Goal: Information Seeking & Learning: Understand process/instructions

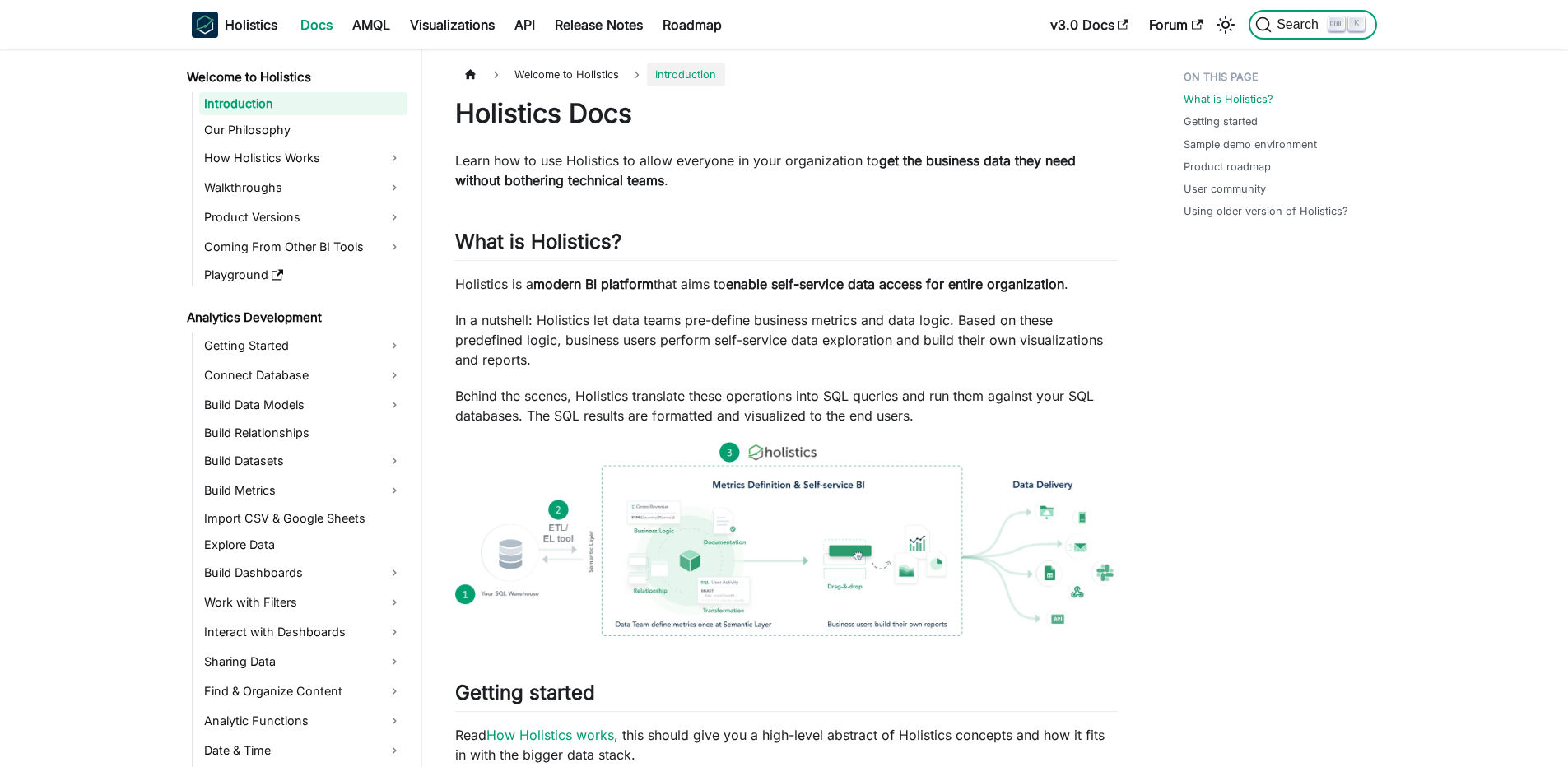
click at [1317, 24] on span "Search" at bounding box center [1299, 24] width 57 height 15
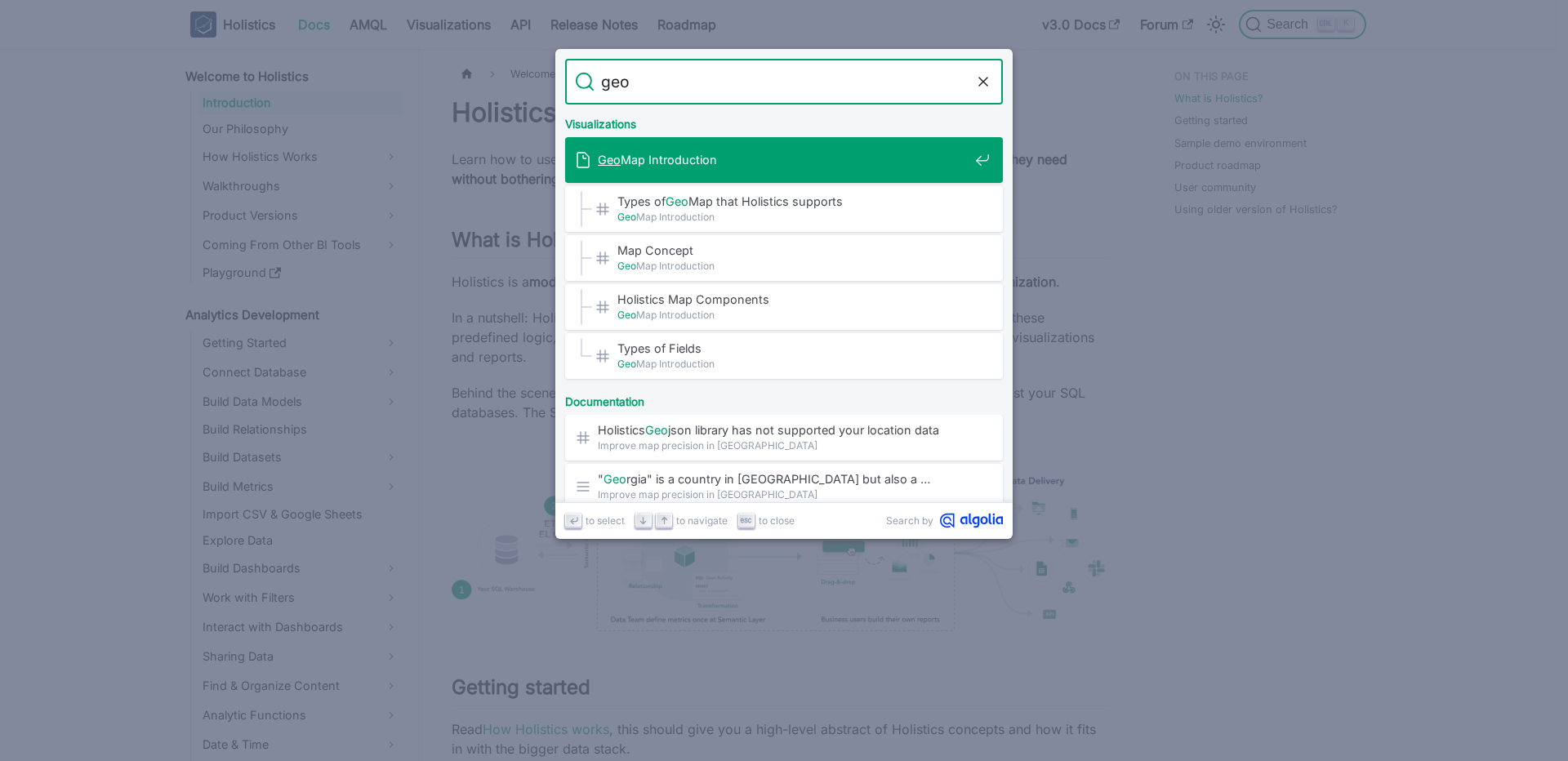
type input "geo"
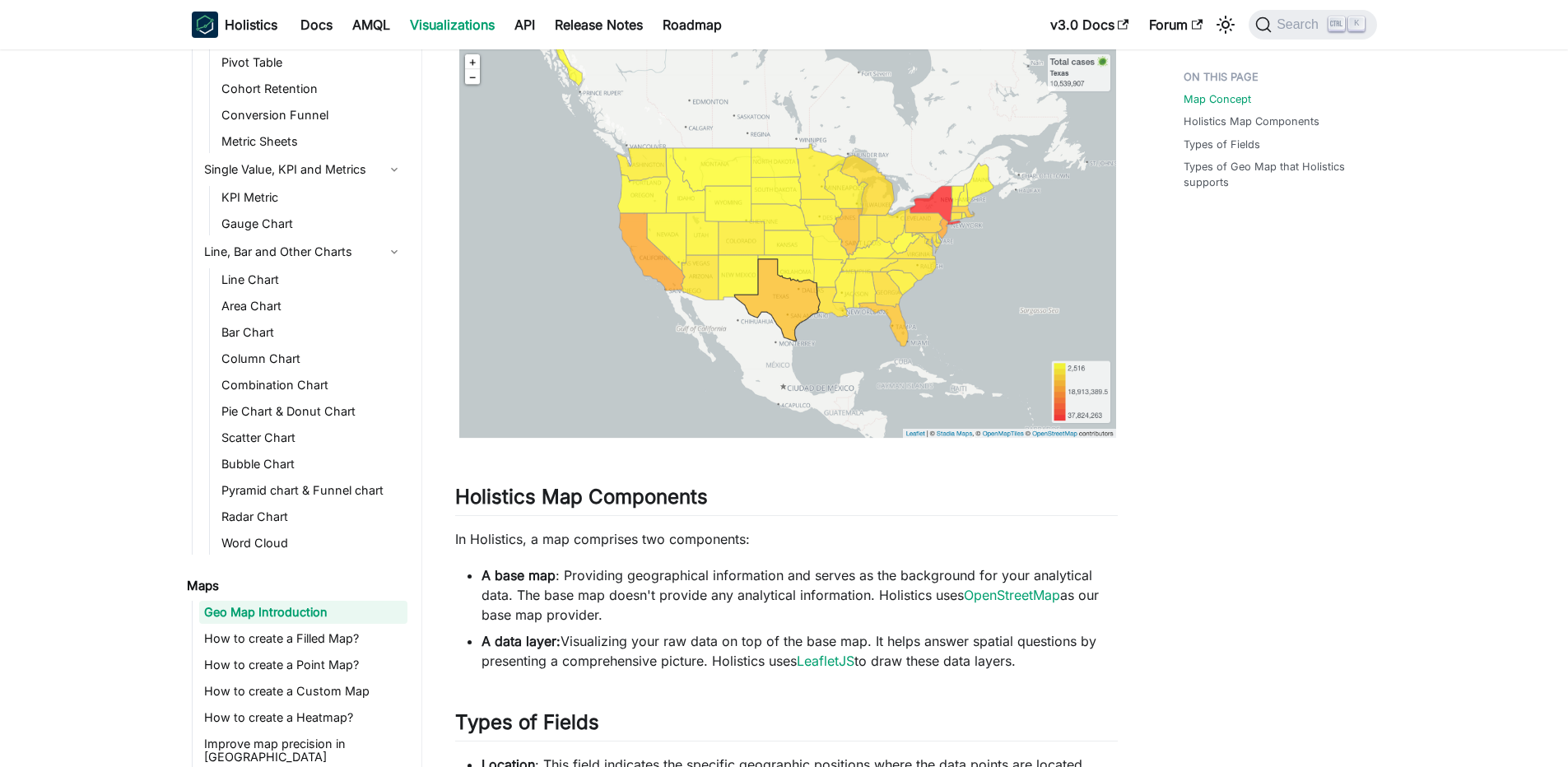
scroll to position [395, 0]
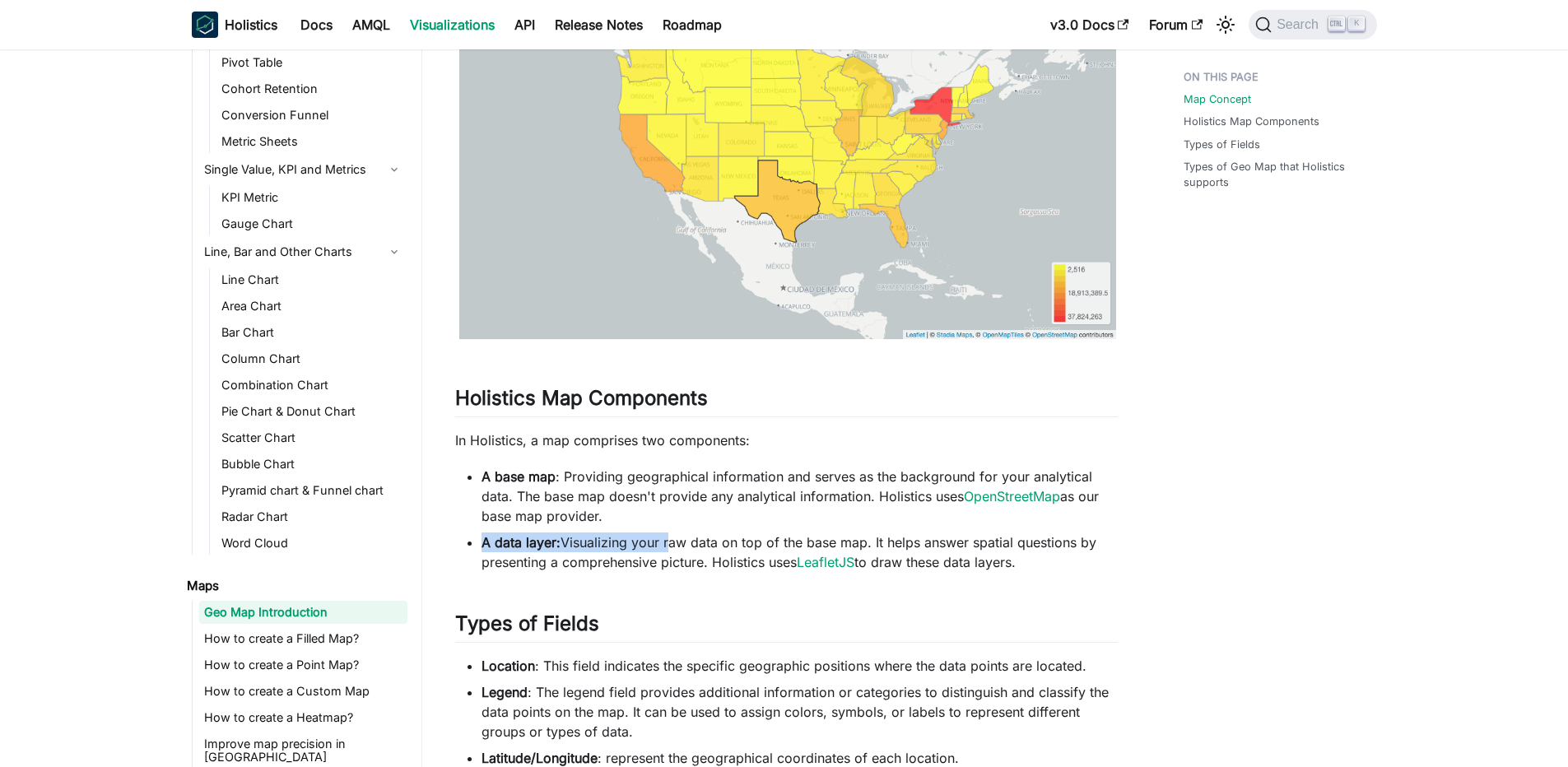
drag, startPoint x: 667, startPoint y: 537, endPoint x: 846, endPoint y: 528, distance: 179.2
click at [846, 528] on ul "A base map : Providing geographical information and serves as the background fo…" at bounding box center [787, 519] width 662 height 106
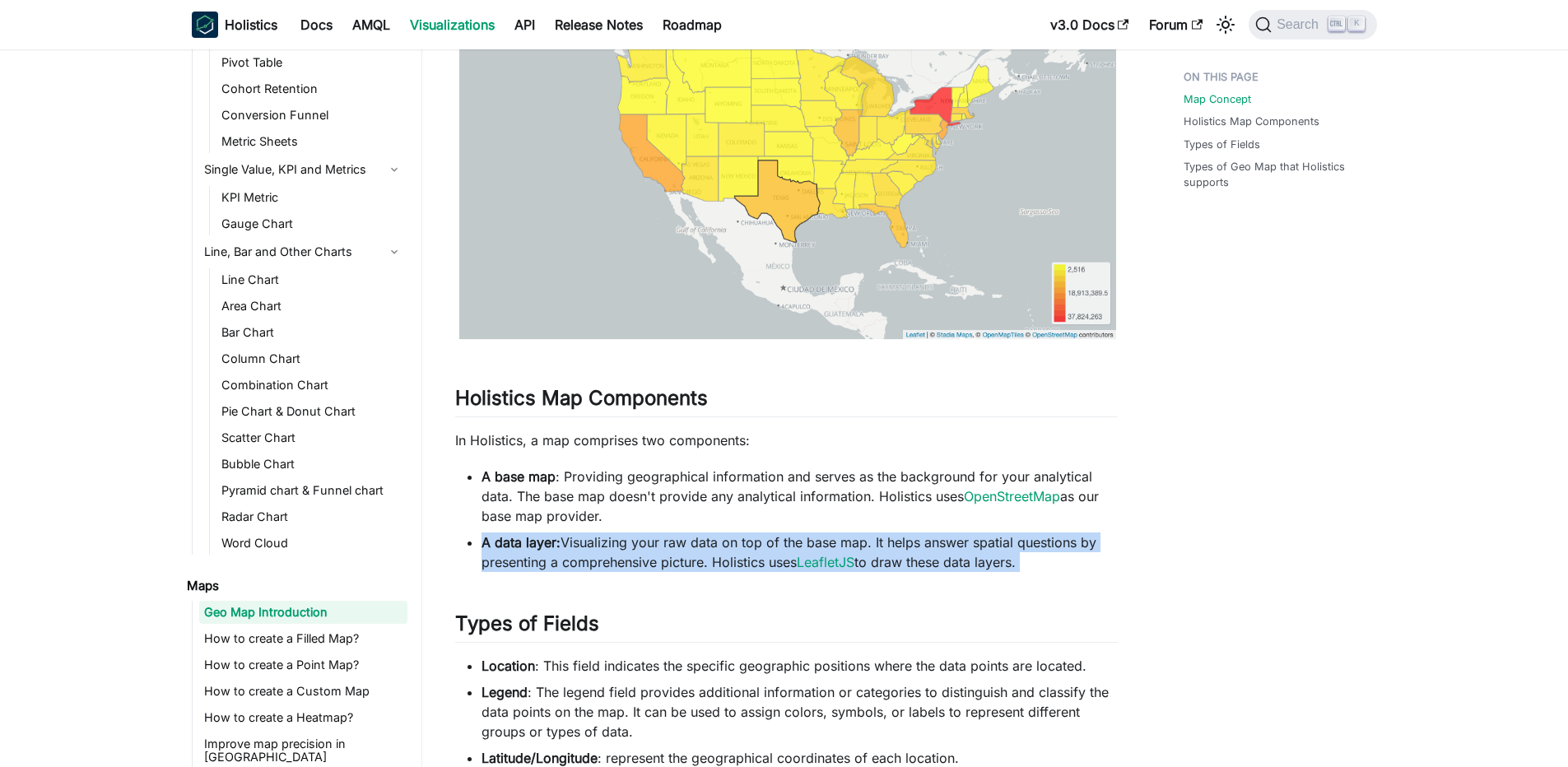
click at [765, 535] on li "A data layer: Visualizing your raw data on top of the base map. It helps answer…" at bounding box center [799, 552] width 636 height 40
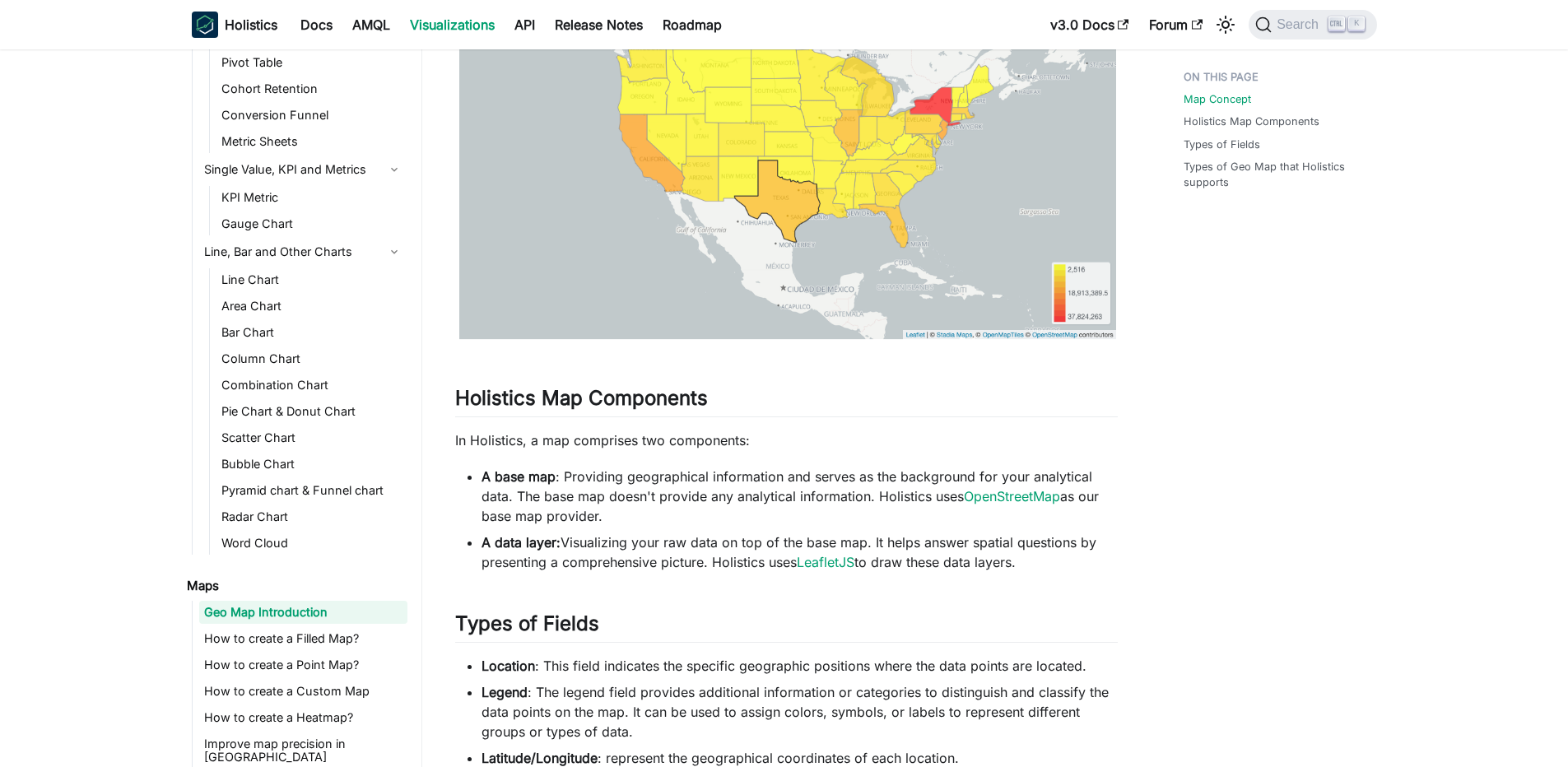
drag, startPoint x: 693, startPoint y: 539, endPoint x: 886, endPoint y: 530, distance: 193.2
click at [886, 530] on ul "A base map : Providing geographical information and serves as the background fo…" at bounding box center [787, 519] width 662 height 106
click at [887, 521] on li "A base map : Providing geographical information and serves as the background fo…" at bounding box center [799, 496] width 636 height 59
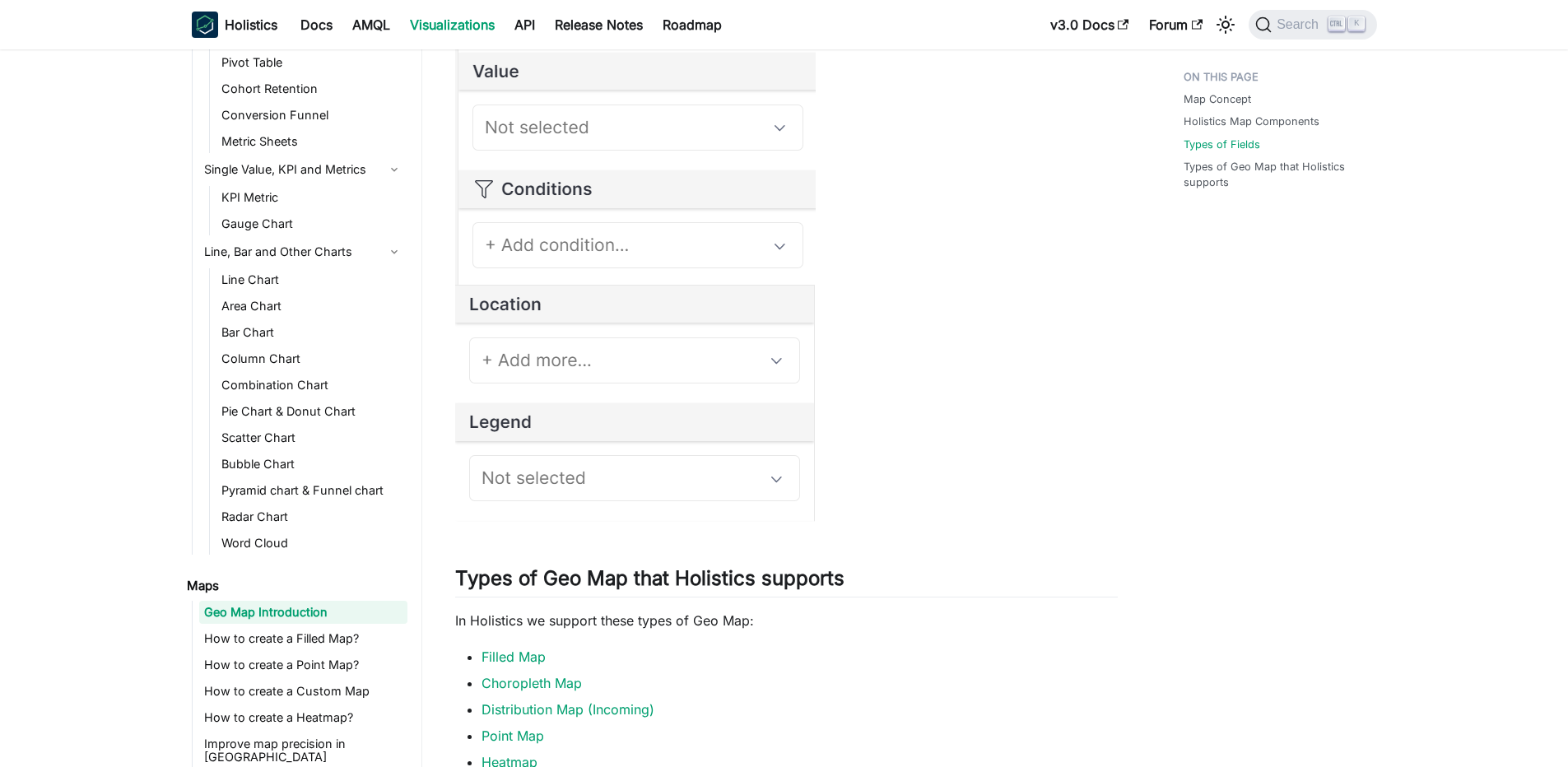
scroll to position [1679, 0]
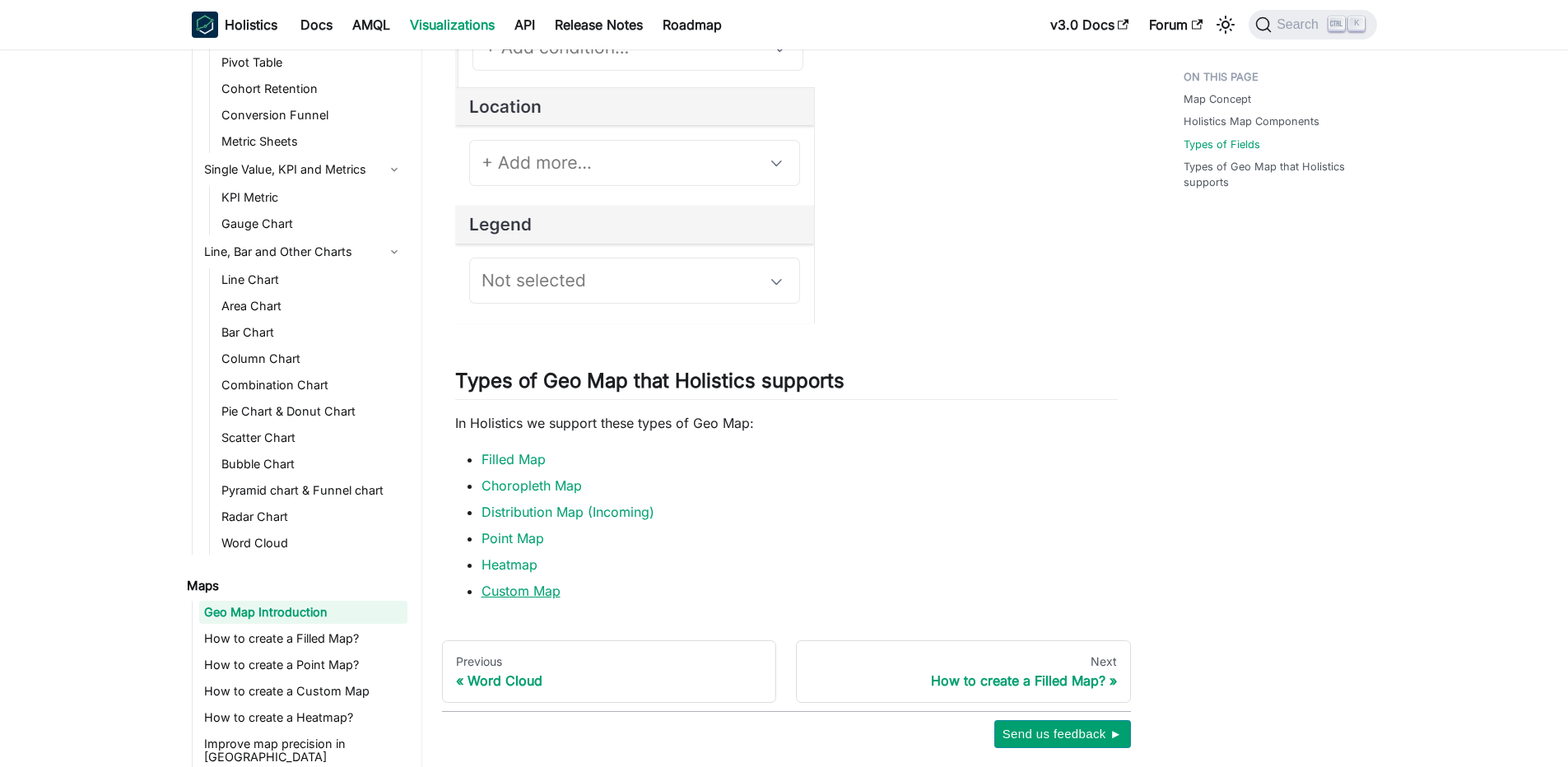
click at [519, 596] on link "Custom Map" at bounding box center [521, 590] width 79 height 16
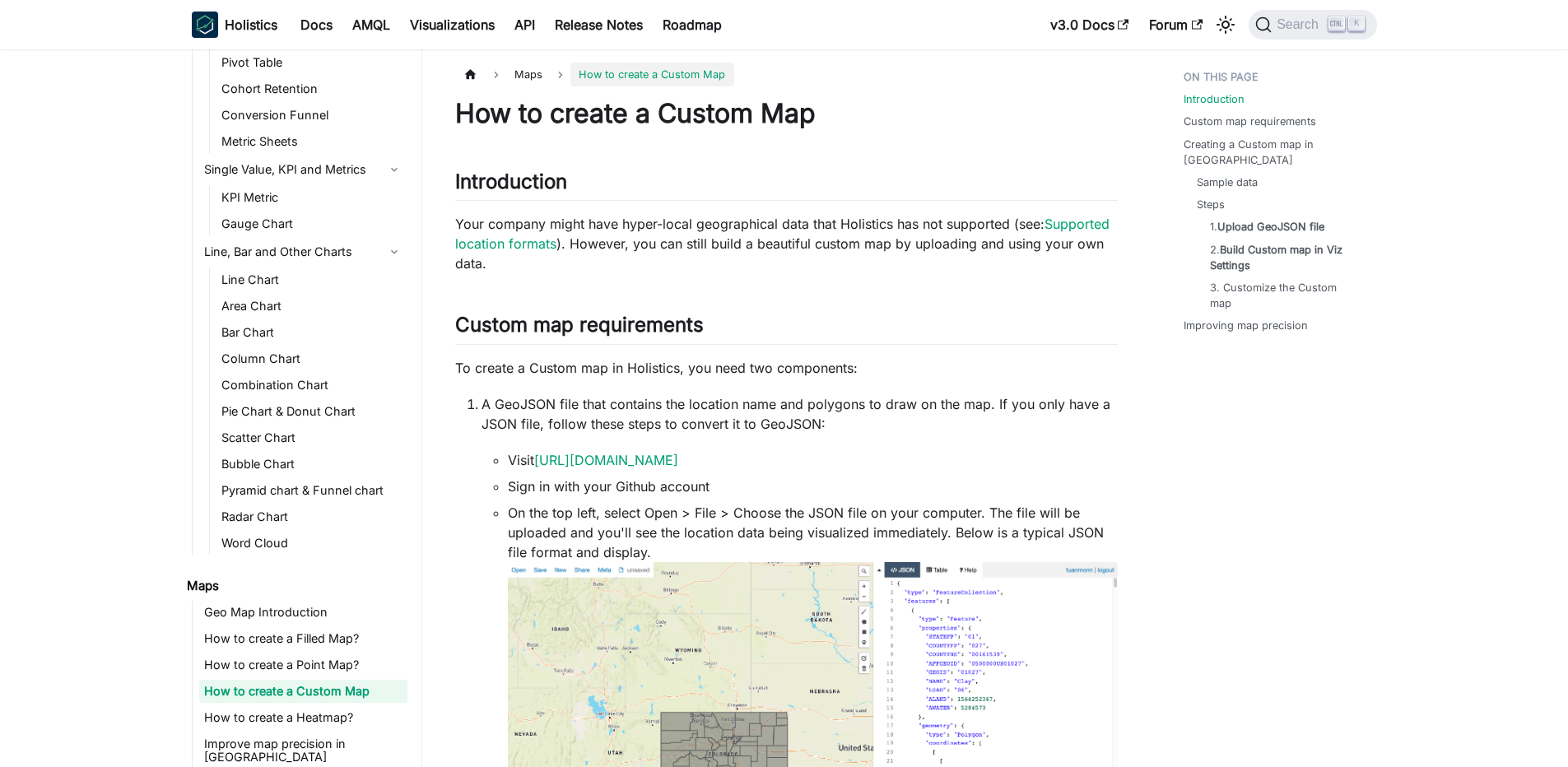
scroll to position [245, 0]
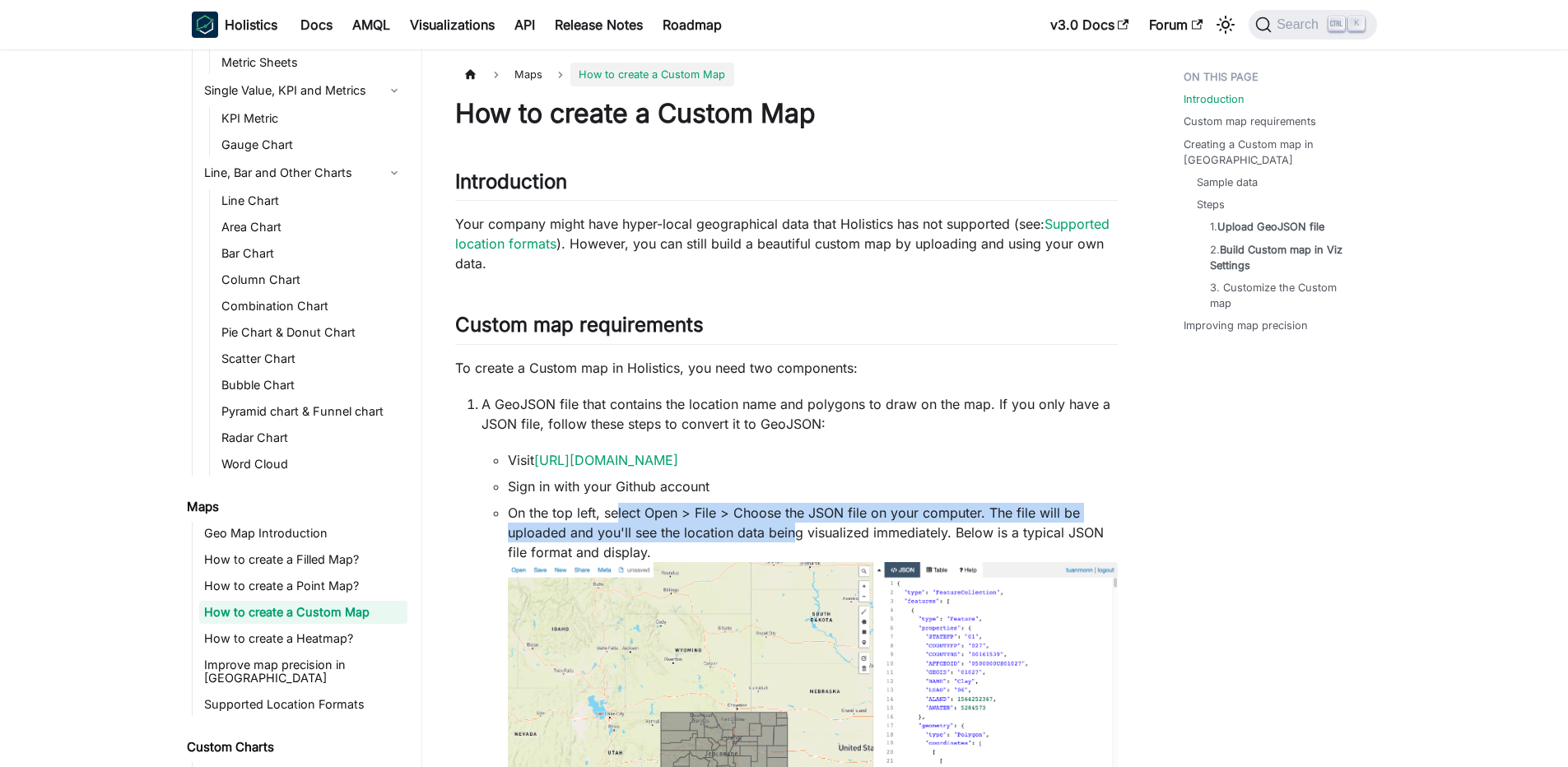
drag, startPoint x: 617, startPoint y: 505, endPoint x: 790, endPoint y: 540, distance: 176.5
click at [790, 540] on li "On the top left, select Open > File > Choose the JSON file on your computer. Th…" at bounding box center [813, 730] width 610 height 454
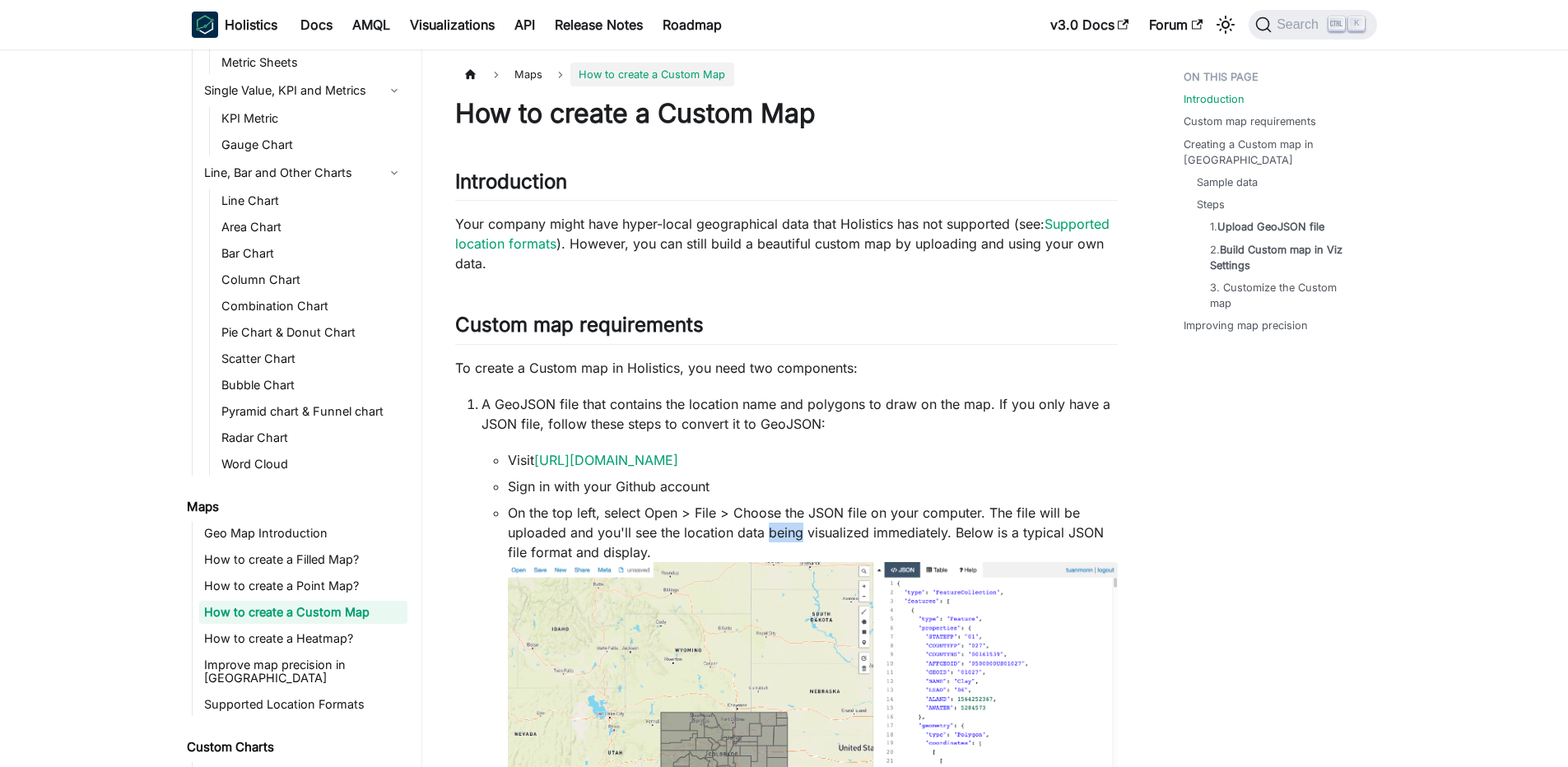
click at [790, 540] on li "On the top left, select Open > File > Choose the JSON file on your computer. Th…" at bounding box center [813, 730] width 610 height 454
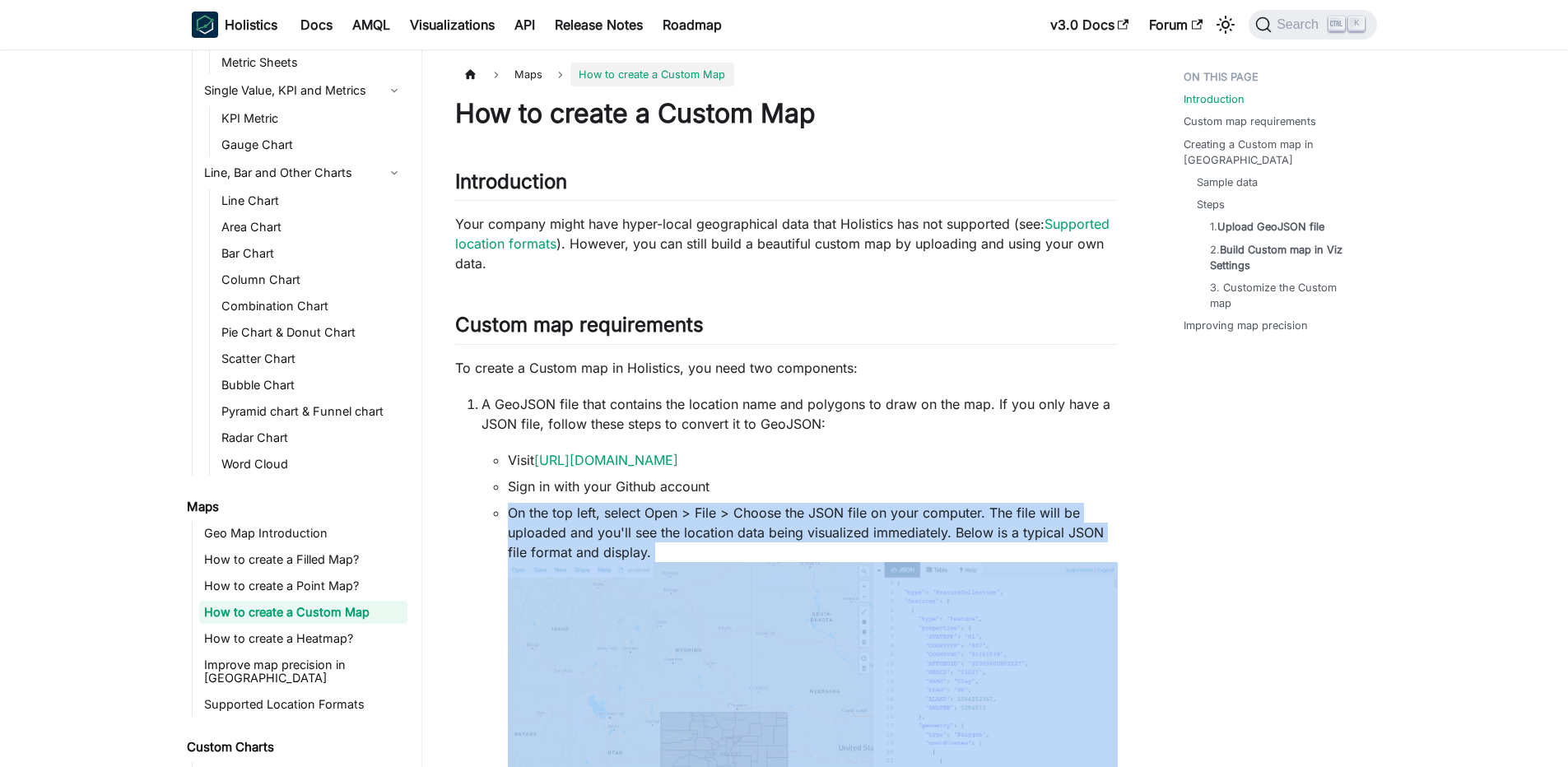
click at [790, 540] on li "On the top left, select Open > File > Choose the JSON file on your computer. Th…" at bounding box center [813, 730] width 610 height 454
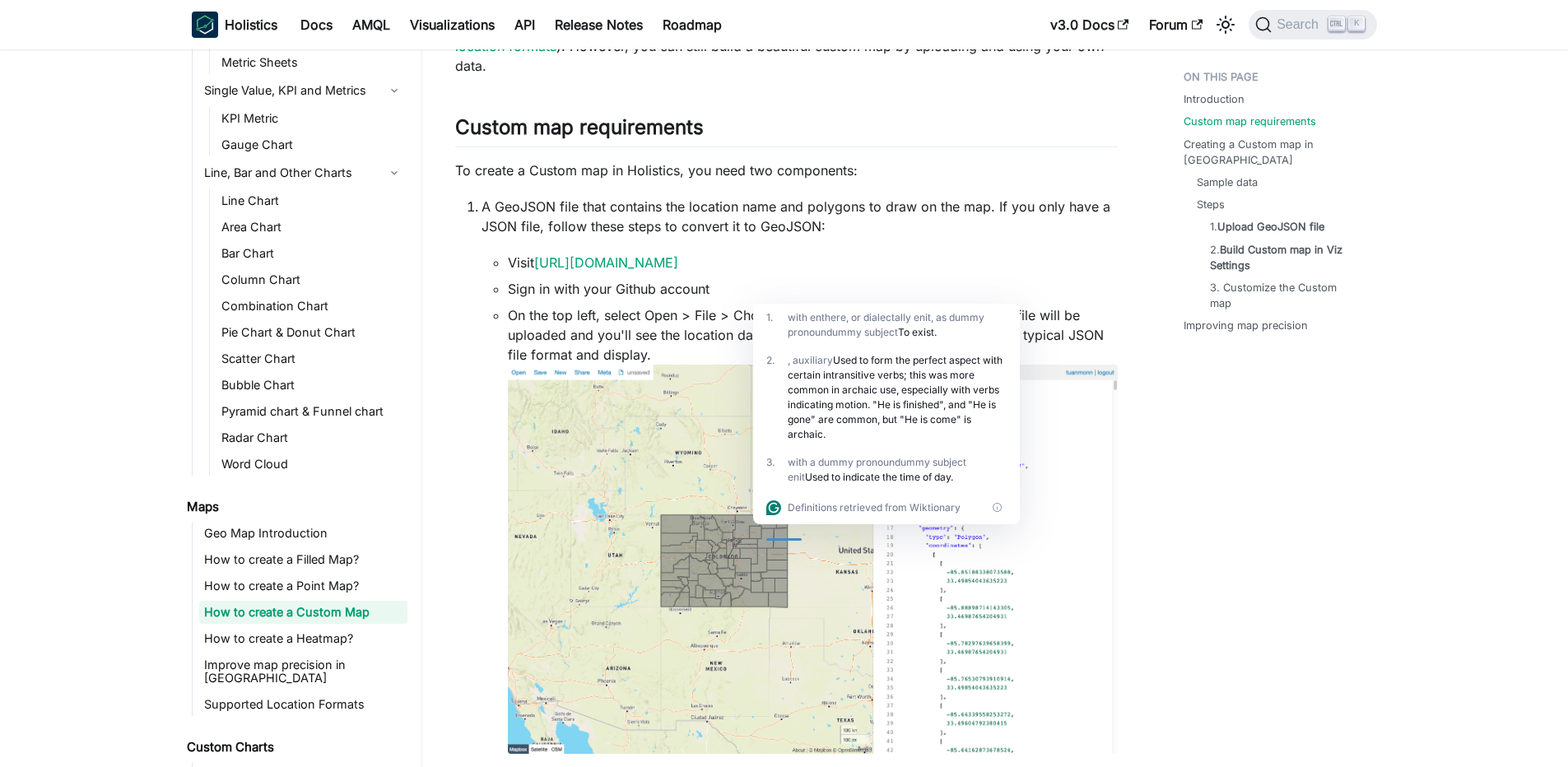
click at [844, 289] on li "Sign in with your Github account" at bounding box center [813, 288] width 610 height 19
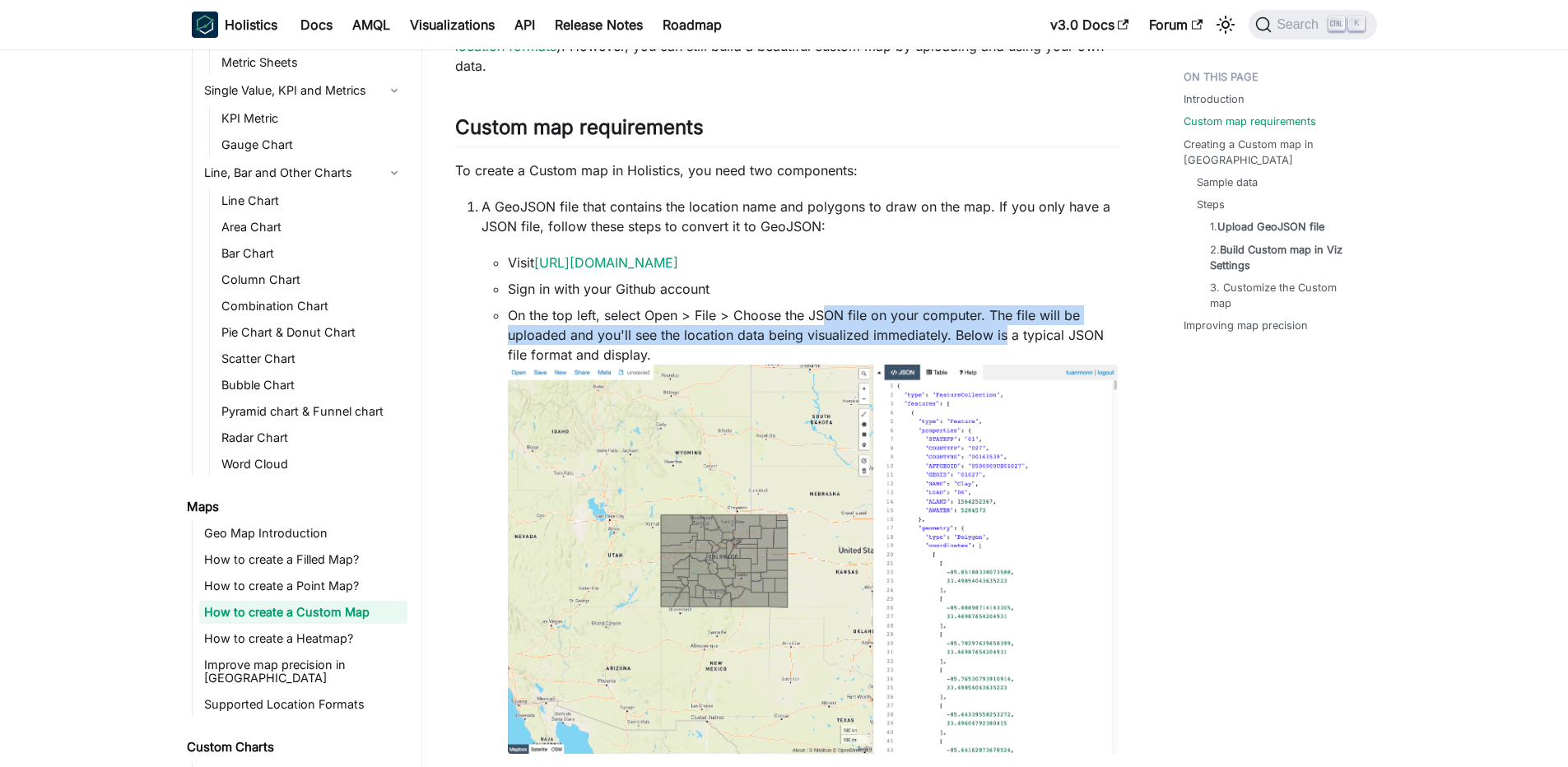
drag, startPoint x: 827, startPoint y: 316, endPoint x: 1010, endPoint y: 330, distance: 183.5
click at [1010, 330] on li "On the top left, select Open > File > Choose the JSON file on your computer. Th…" at bounding box center [813, 533] width 610 height 454
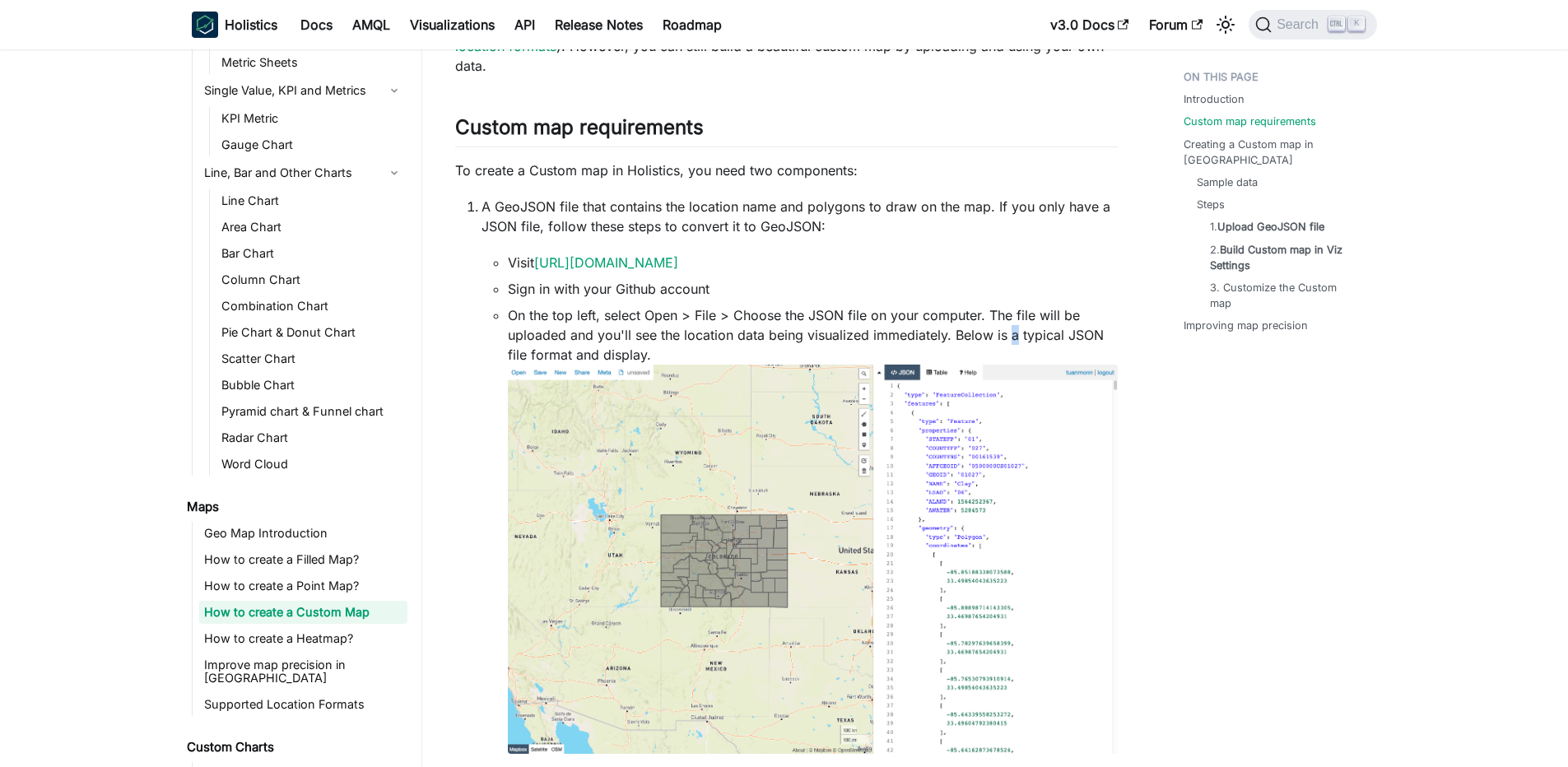
click at [1010, 330] on li "On the top left, select Open > File > Choose the JSON file on your computer. Th…" at bounding box center [813, 533] width 610 height 454
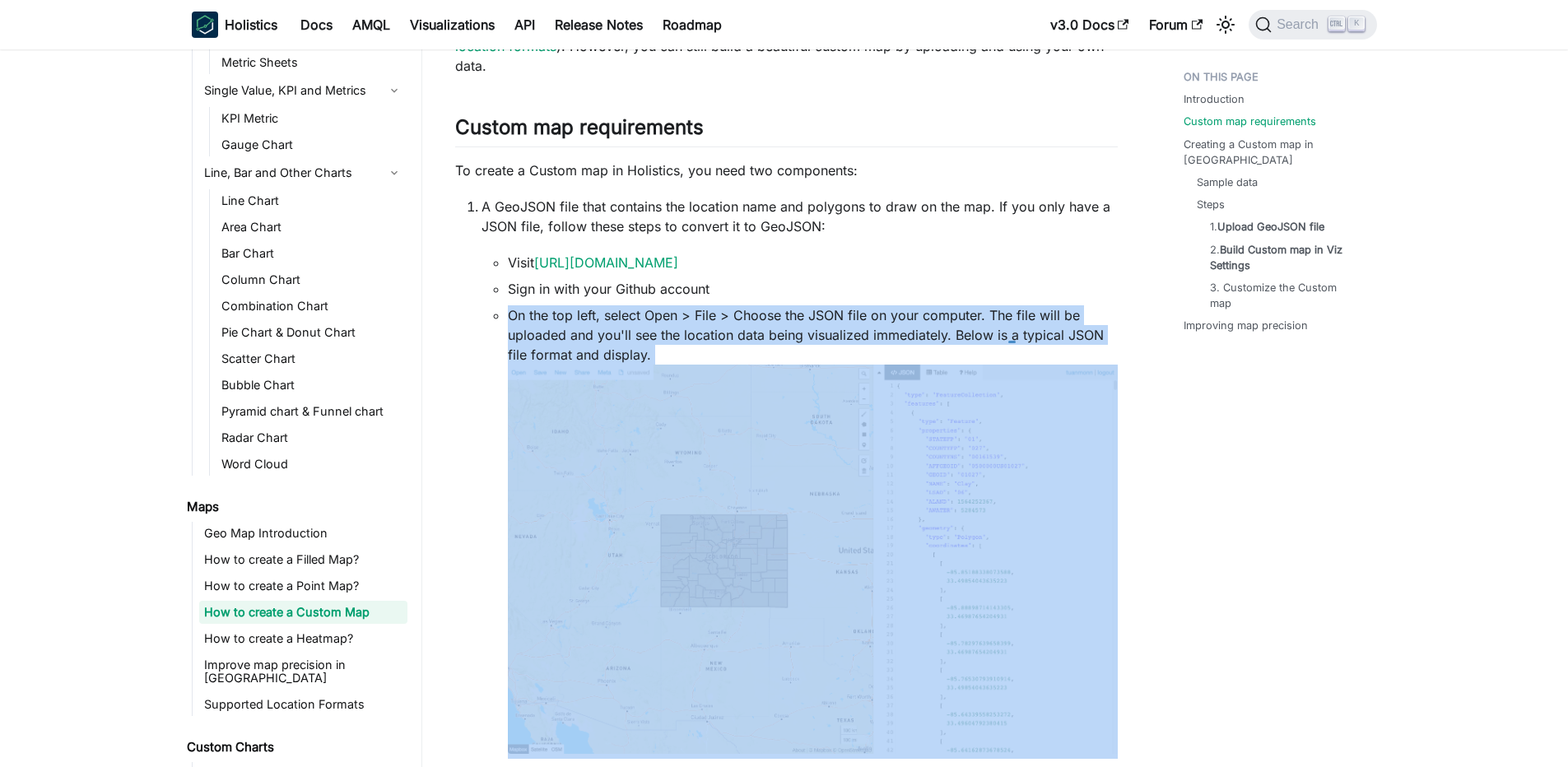
click at [1010, 330] on li "On the top left, select Open > File > Choose the JSON file on your computer. Th…" at bounding box center [813, 533] width 610 height 454
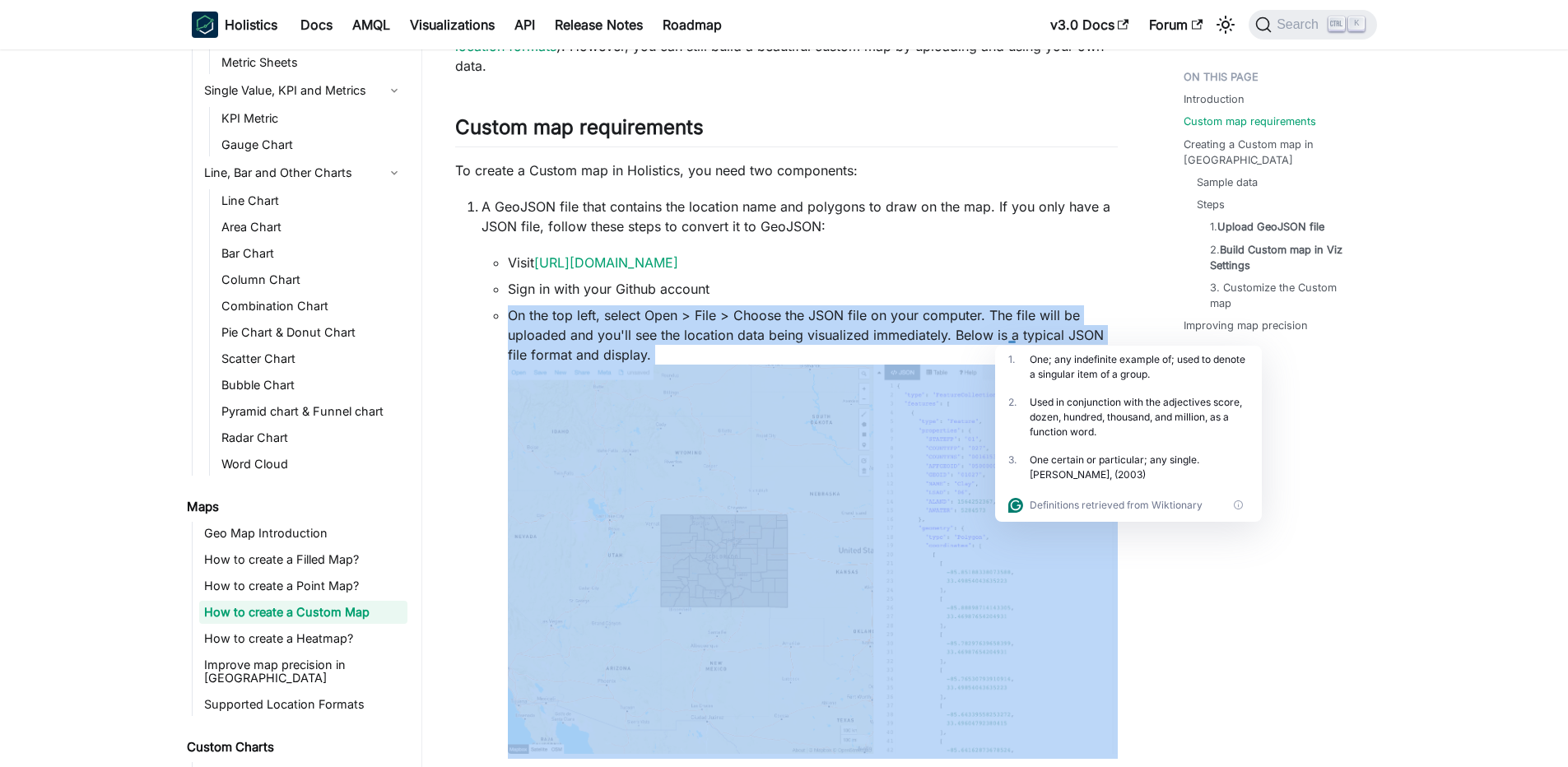
click at [910, 304] on ul "Visit [URL][DOMAIN_NAME] Sign in with your Github account On the top left, sele…" at bounding box center [799, 529] width 636 height 553
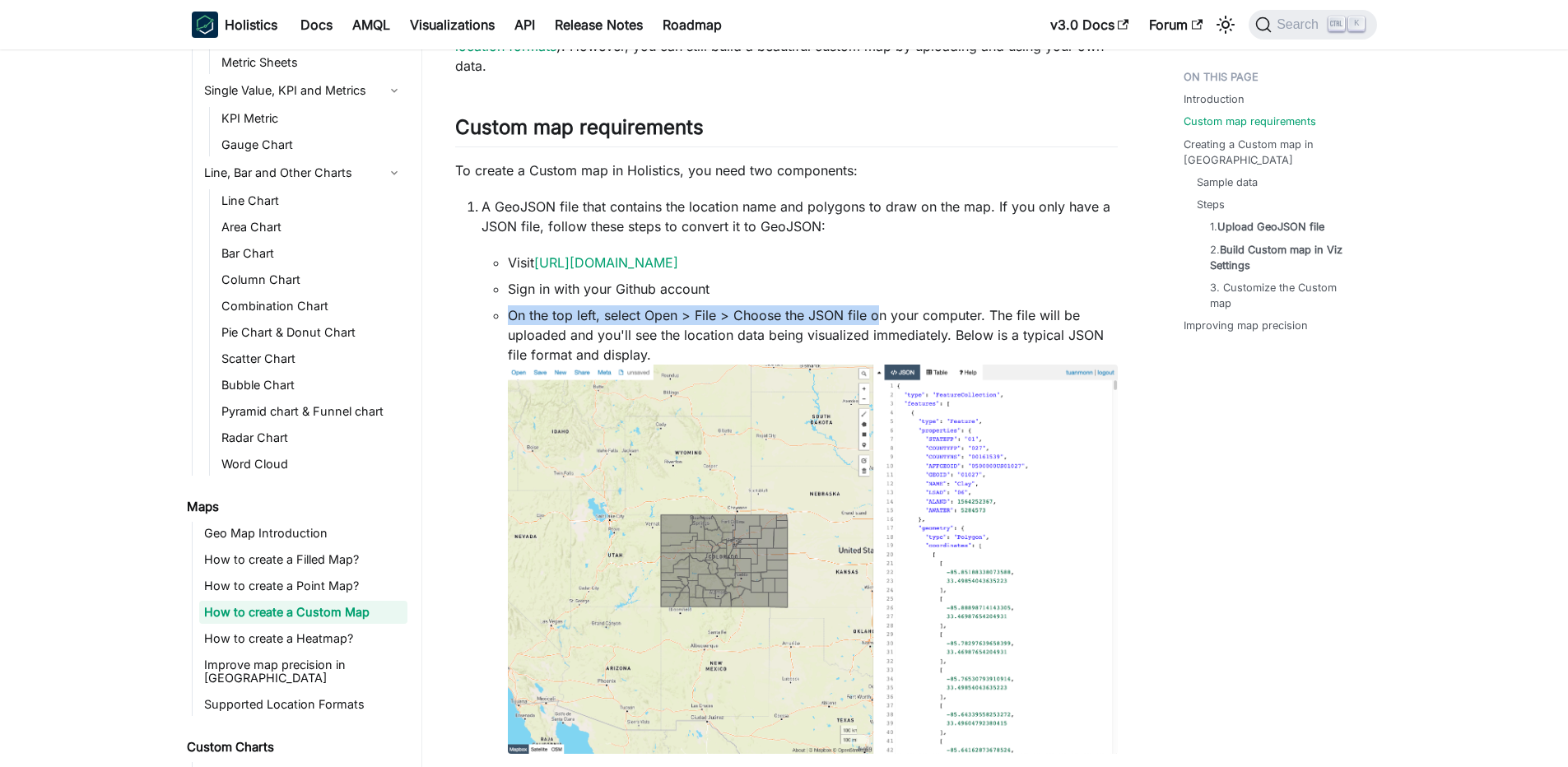
drag, startPoint x: 787, startPoint y: 303, endPoint x: 881, endPoint y: 311, distance: 94.3
click at [881, 311] on ul "Visit [URL][DOMAIN_NAME] Sign in with your Github account On the top left, sele…" at bounding box center [799, 529] width 636 height 553
click at [881, 311] on li "On the top left, select Open > File > Choose the JSON file on your computer. Th…" at bounding box center [813, 533] width 610 height 454
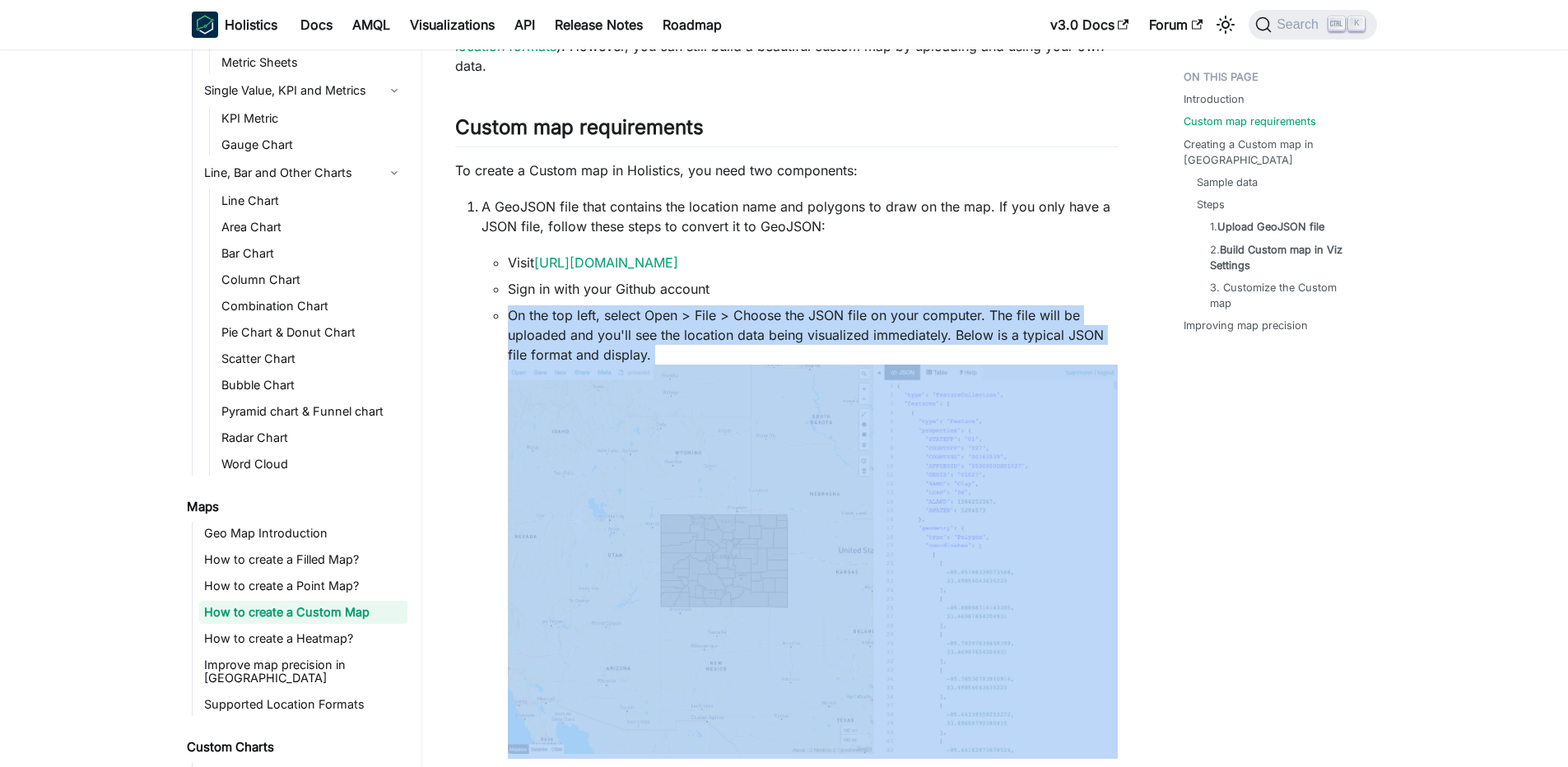
click at [881, 311] on li "On the top left, select Open > File > Choose the JSON file on your computer. Th…" at bounding box center [813, 533] width 610 height 454
click at [825, 313] on li "On the top left, select Open > File > Choose the JSON file on your computer. Th…" at bounding box center [813, 533] width 610 height 454
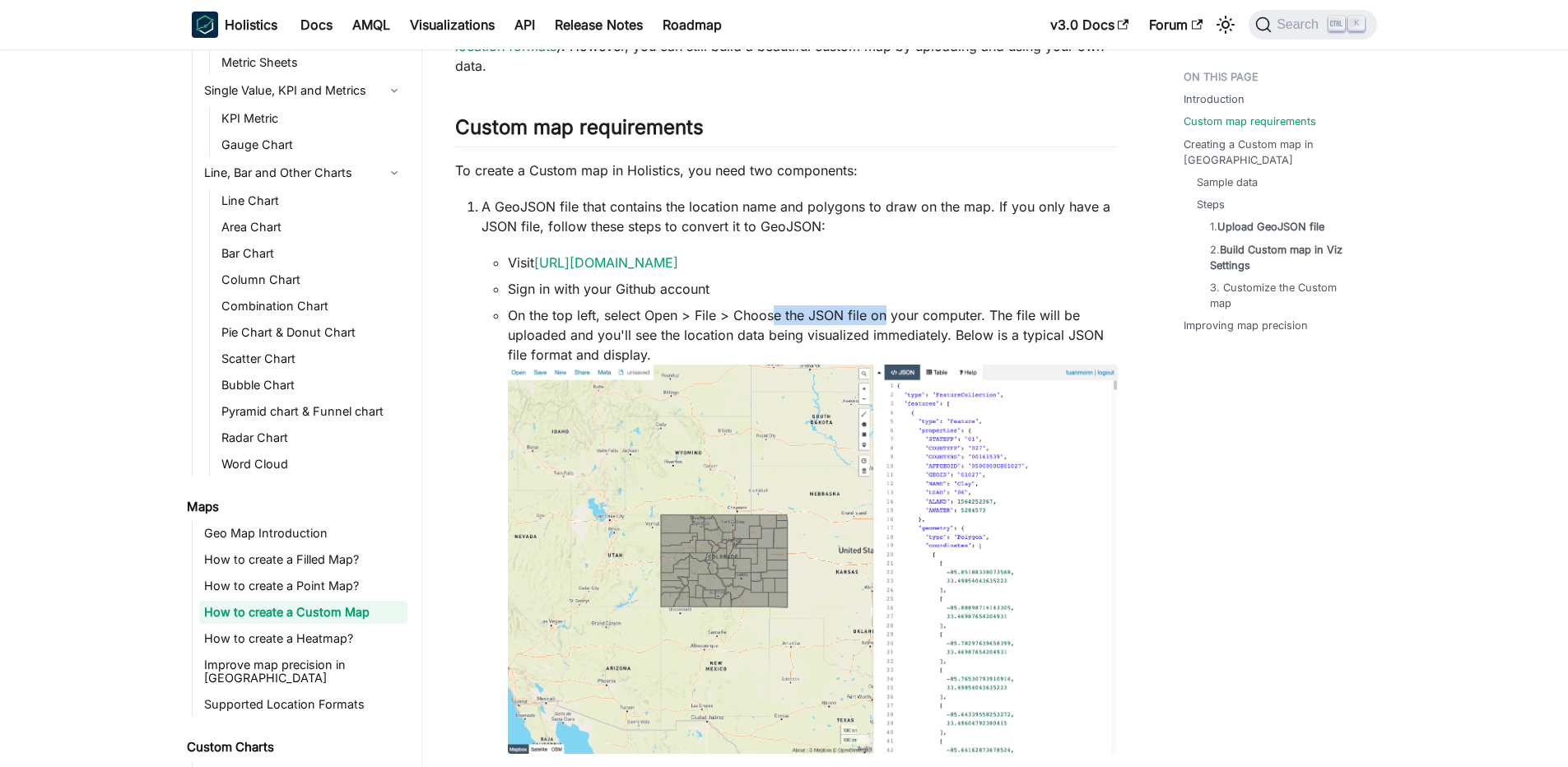
drag, startPoint x: 773, startPoint y: 313, endPoint x: 885, endPoint y: 312, distance: 112.0
click at [885, 312] on li "On the top left, select Open > File > Choose the JSON file on your computer. Th…" at bounding box center [813, 533] width 610 height 454
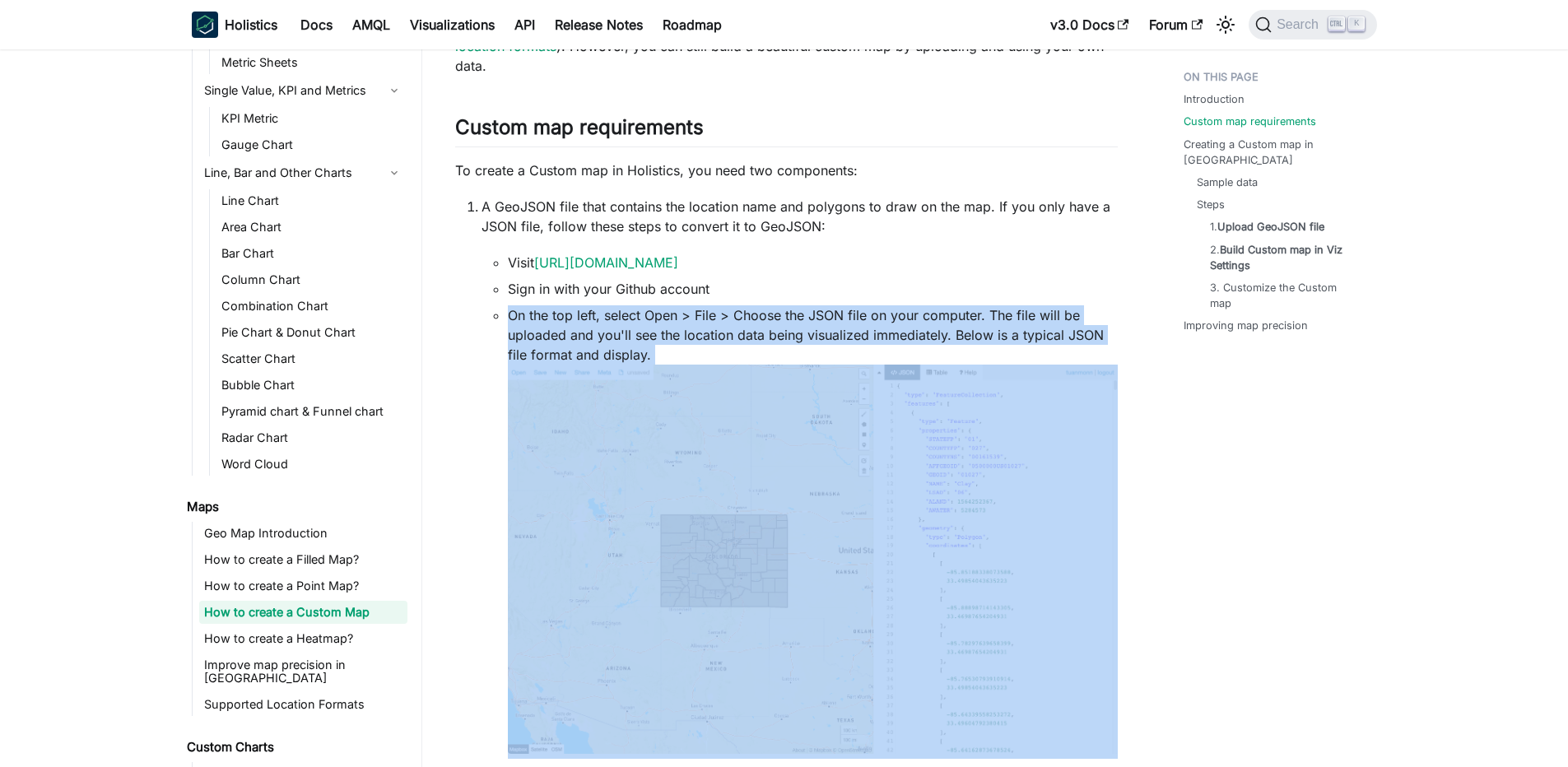
click at [885, 312] on li "On the top left, select Open > File > Choose the JSON file on your computer. Th…" at bounding box center [813, 533] width 610 height 454
click at [830, 307] on li "On the top left, select Open > File > Choose the JSON file on your computer. Th…" at bounding box center [813, 533] width 610 height 454
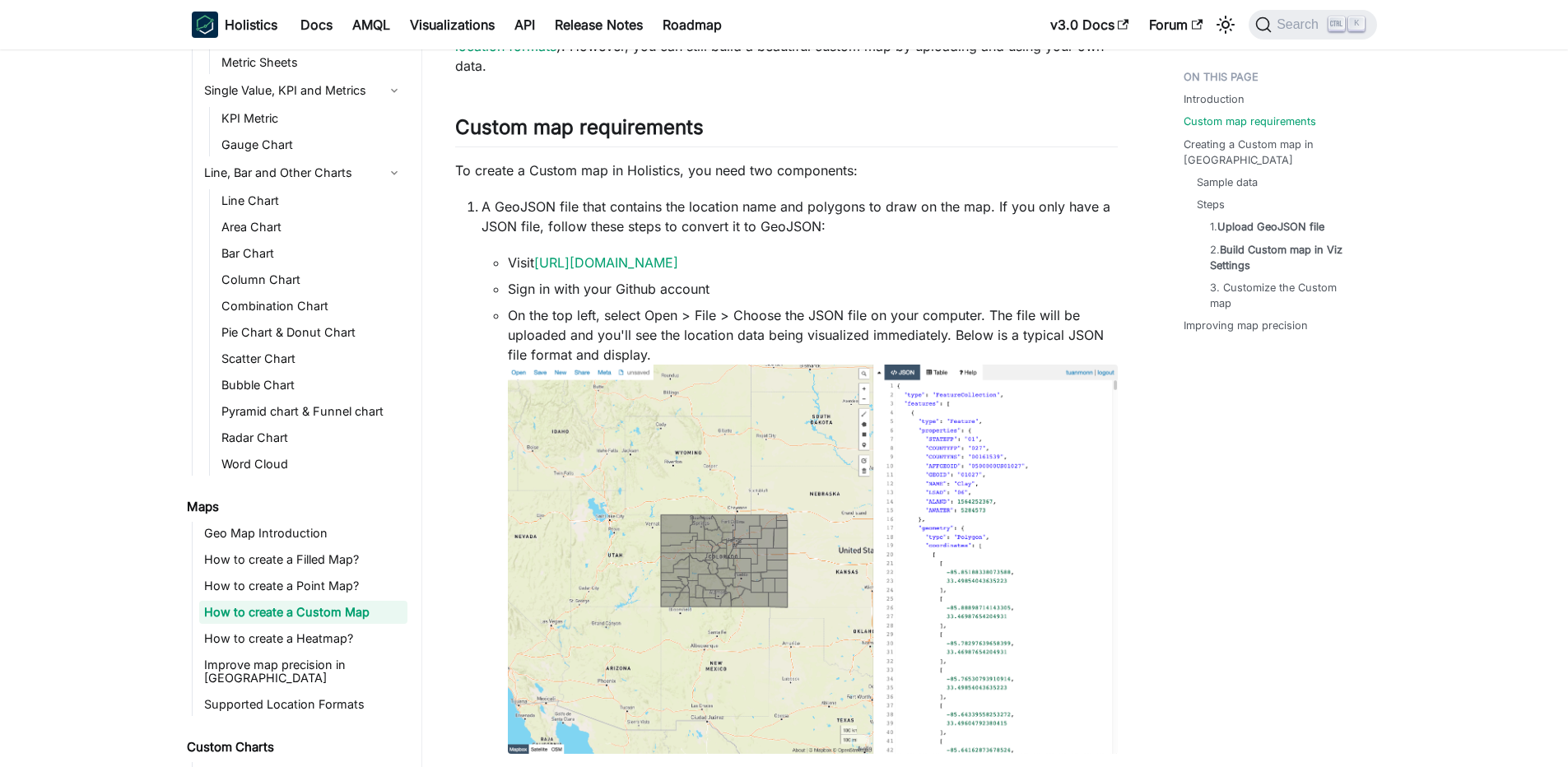
click at [780, 306] on li "On the top left, select Open > File > Choose the JSON file on your computer. Th…" at bounding box center [813, 533] width 610 height 454
click at [752, 313] on li "On the top left, select Open > File > Choose the JSON file on your computer. Th…" at bounding box center [813, 533] width 610 height 454
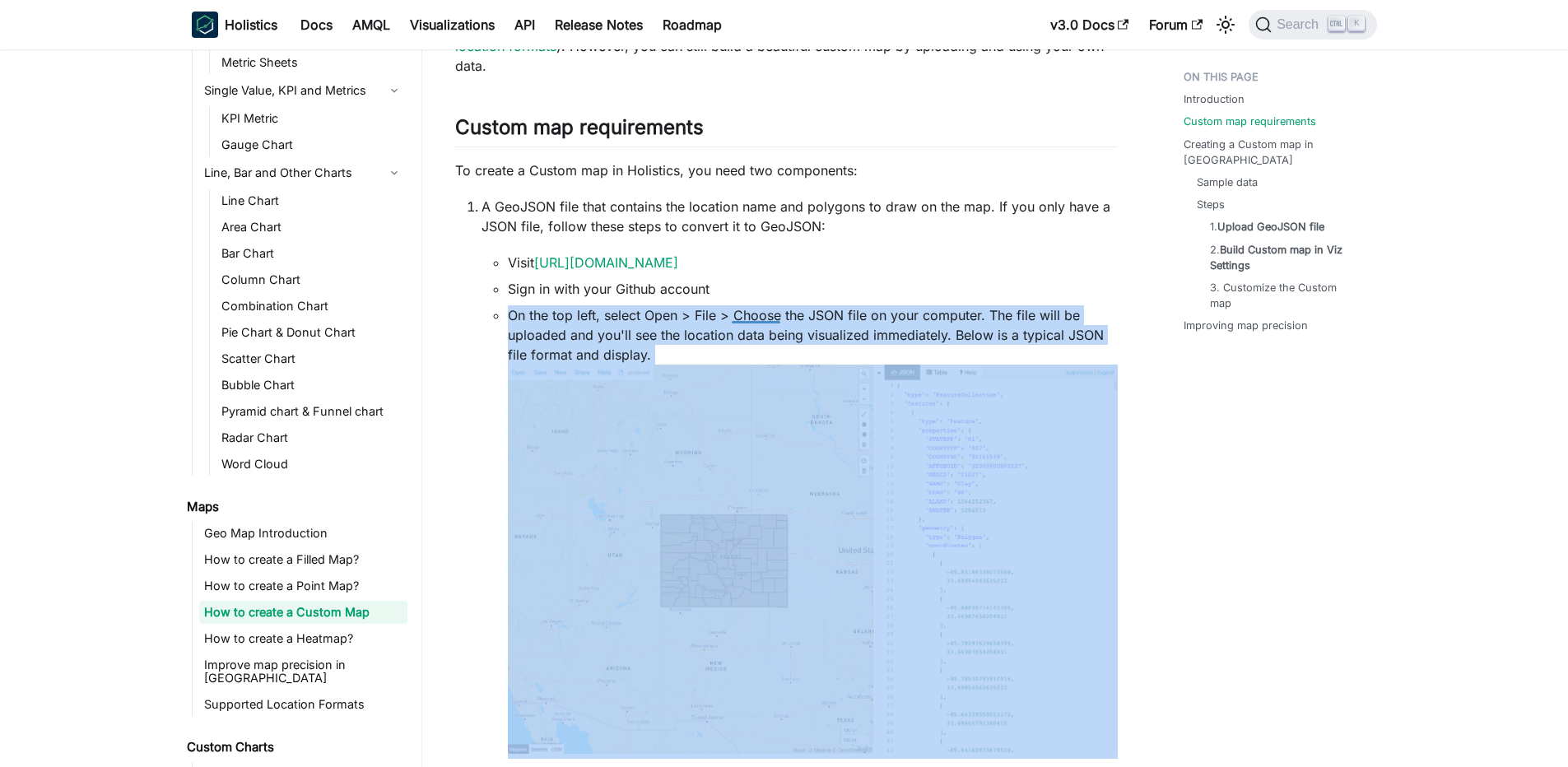
click at [752, 313] on li "On the top left, select Open > File > Choose the JSON file on your computer. Th…" at bounding box center [813, 533] width 610 height 454
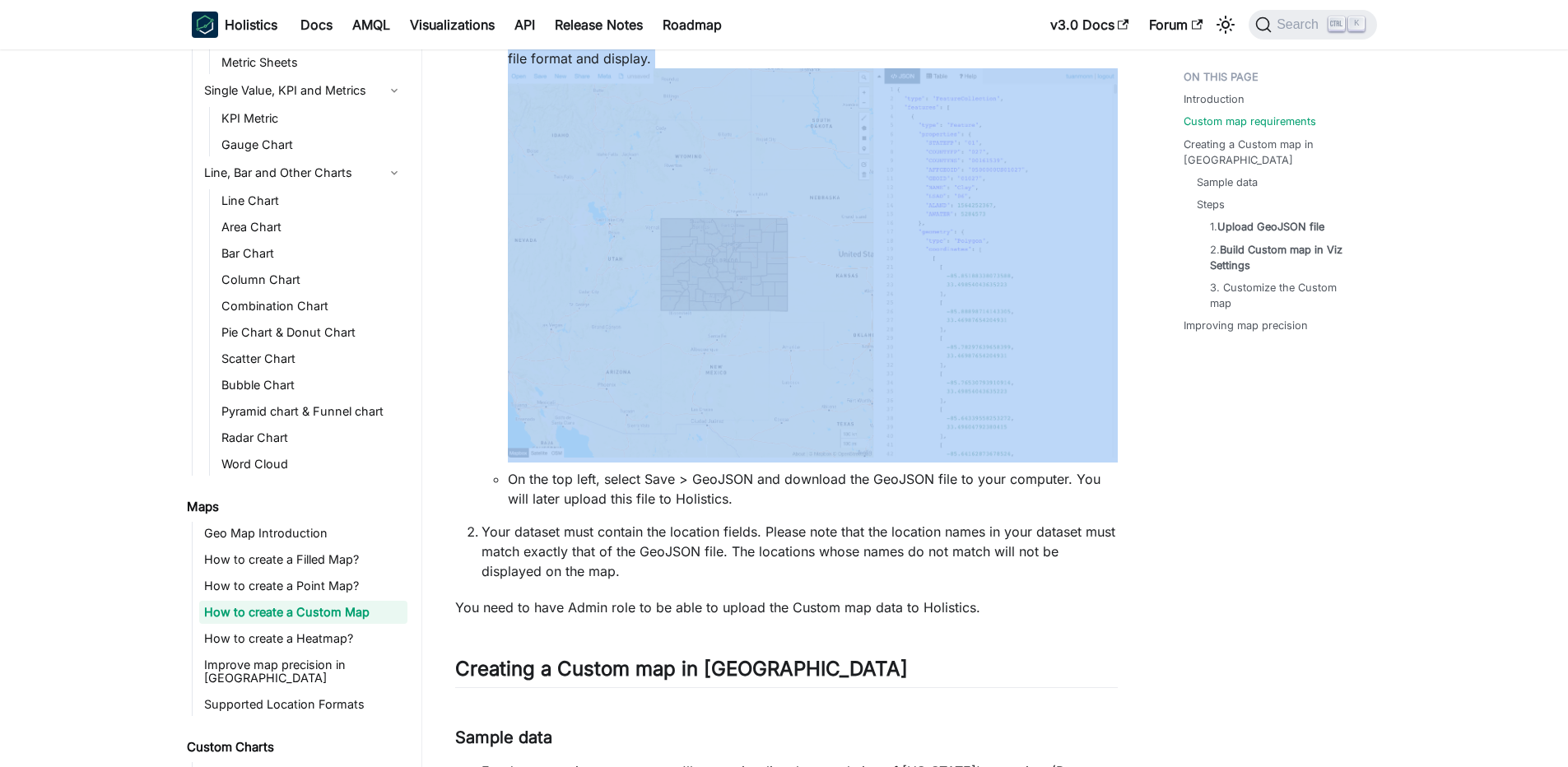
scroll to position [691, 0]
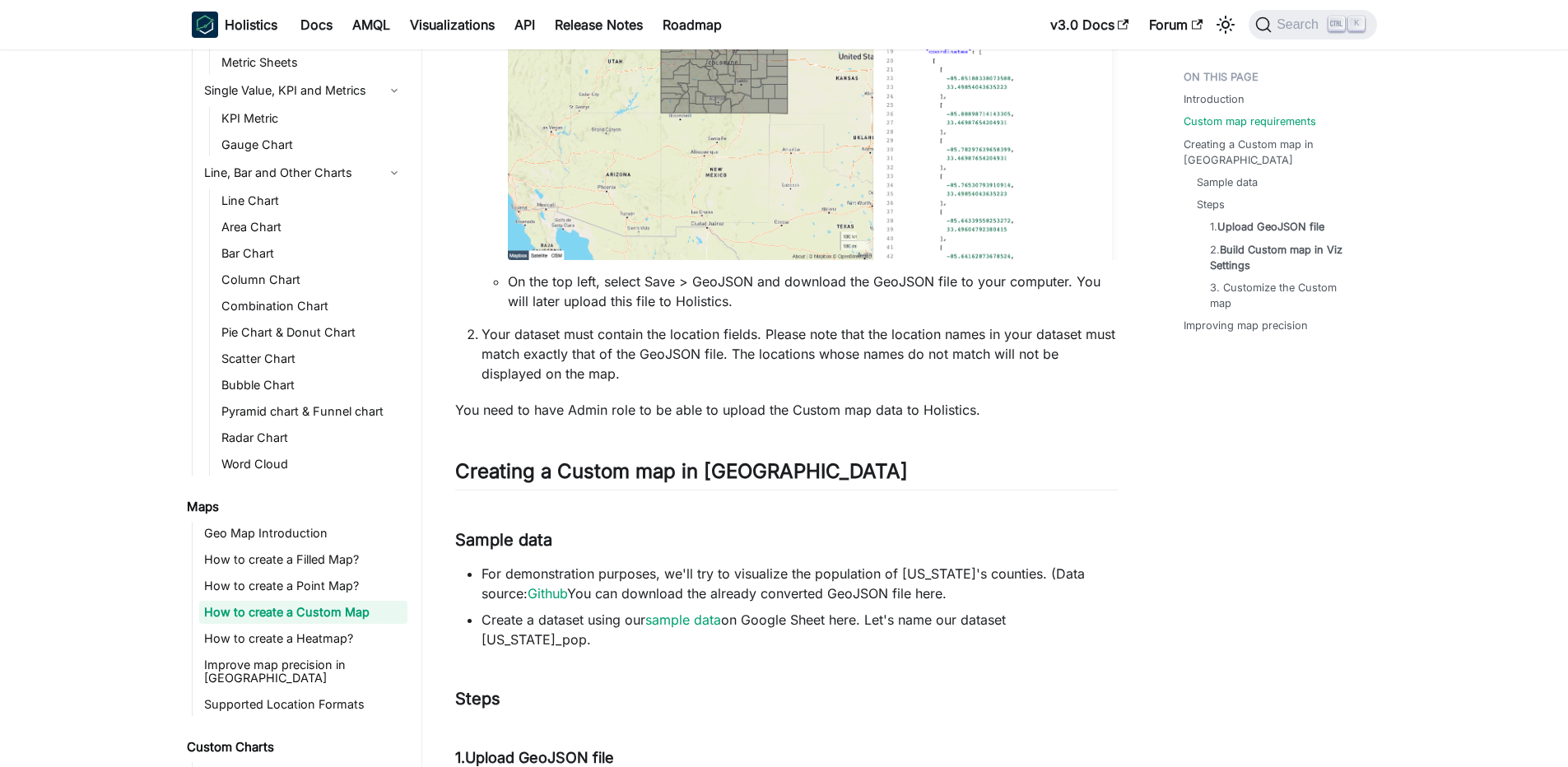
click at [631, 302] on li "On the top left, select Save > GeoJSON and download the GeoJSON file to your co…" at bounding box center [813, 291] width 610 height 40
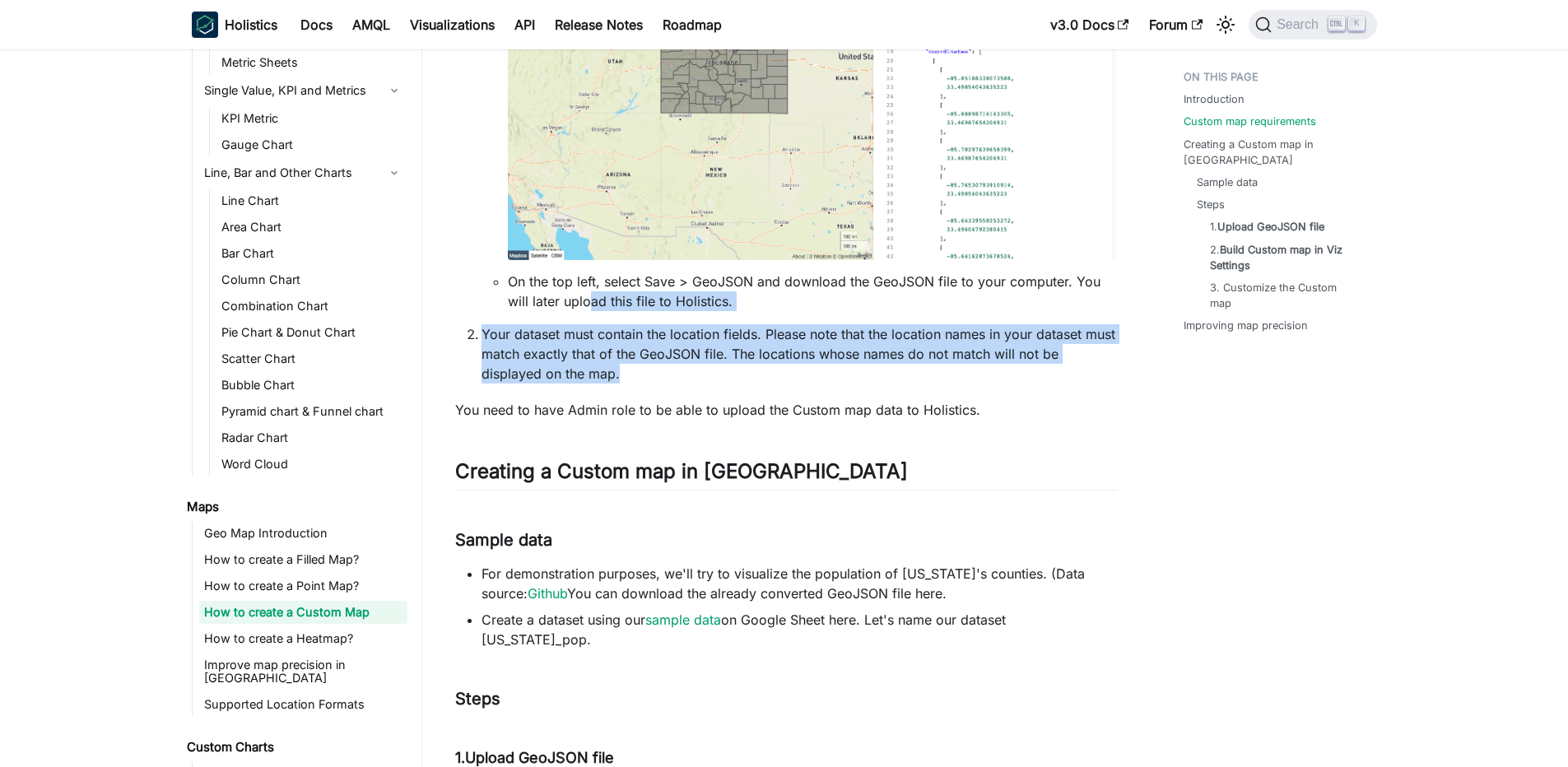
drag, startPoint x: 591, startPoint y: 302, endPoint x: 714, endPoint y: 383, distance: 147.3
click at [714, 383] on ol "A GeoJSON file that contains the location name and polygons to draw on the map.…" at bounding box center [787, 43] width 662 height 682
click at [714, 383] on p "Your dataset must contain the location fields. Please note that the location na…" at bounding box center [799, 354] width 636 height 59
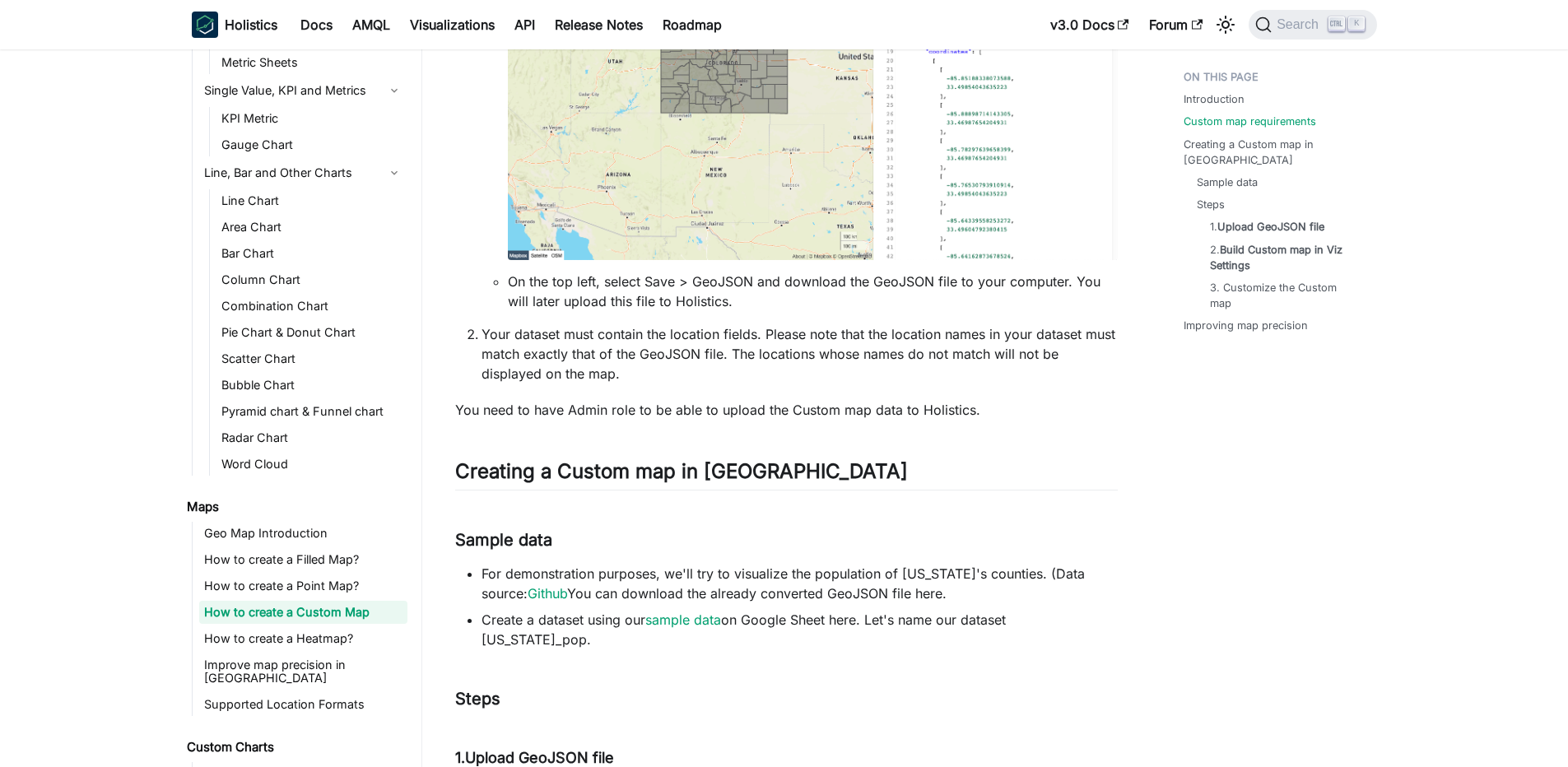
click at [714, 383] on p "Your dataset must contain the location fields. Please note that the location na…" at bounding box center [799, 354] width 636 height 59
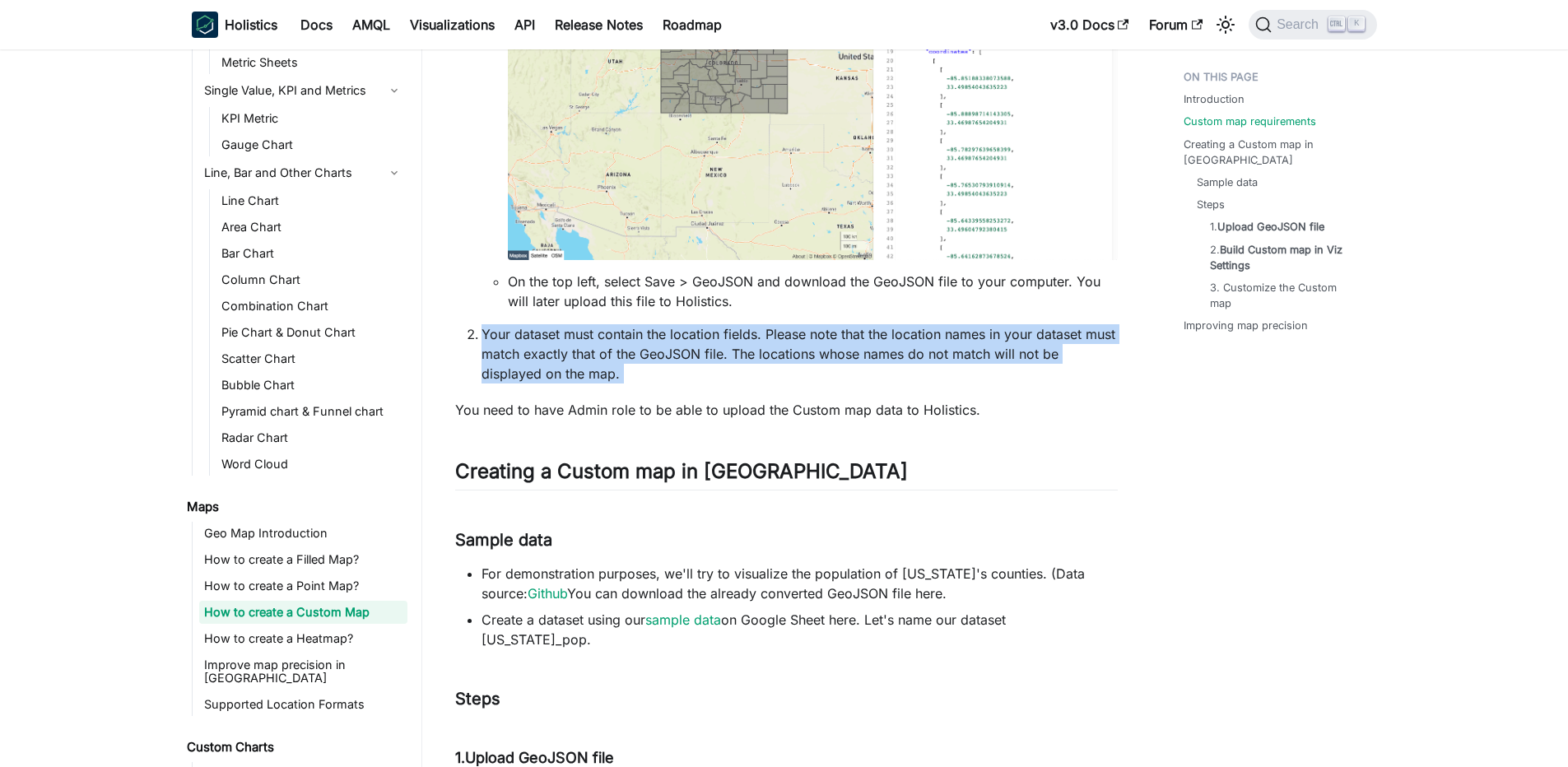
click at [714, 383] on p "Your dataset must contain the location fields. Please note that the location na…" at bounding box center [799, 354] width 636 height 59
click at [716, 374] on p "Your dataset must contain the location fields. Please note that the location na…" at bounding box center [799, 354] width 636 height 59
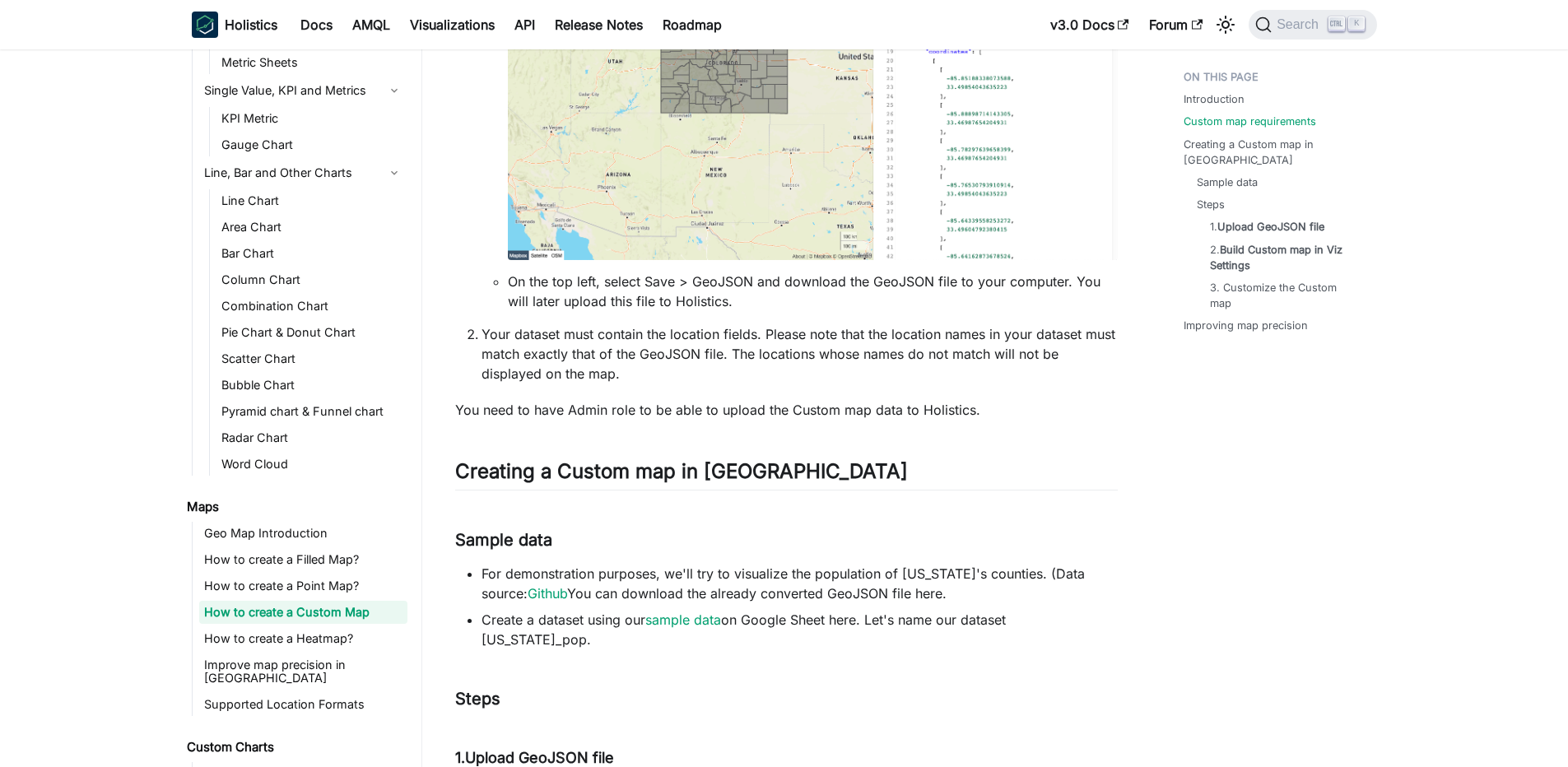
click at [700, 349] on p "Your dataset must contain the location fields. Please note that the location na…" at bounding box center [799, 354] width 636 height 59
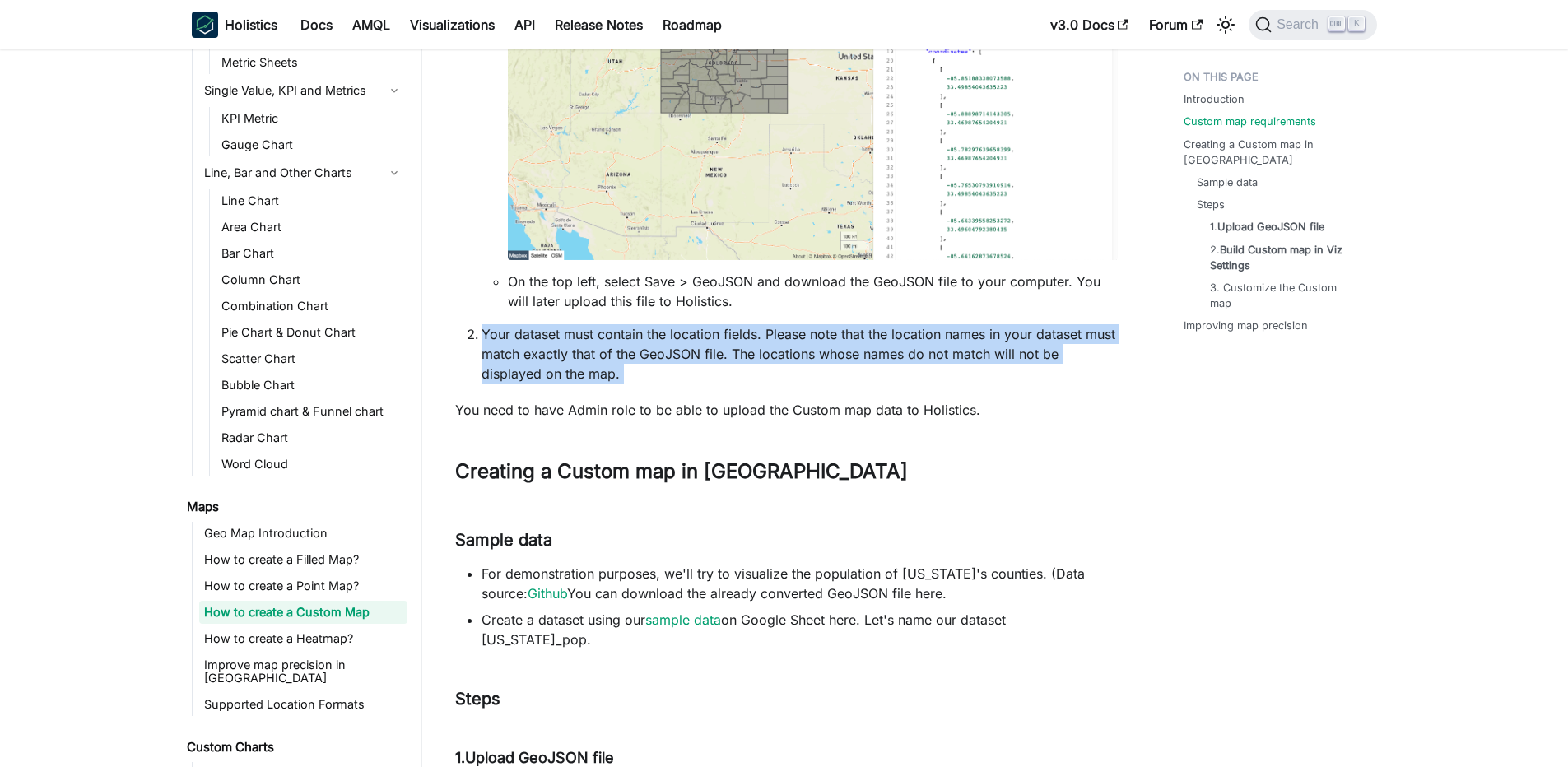
click at [700, 349] on p "Your dataset must contain the location fields. Please note that the location na…" at bounding box center [799, 354] width 636 height 59
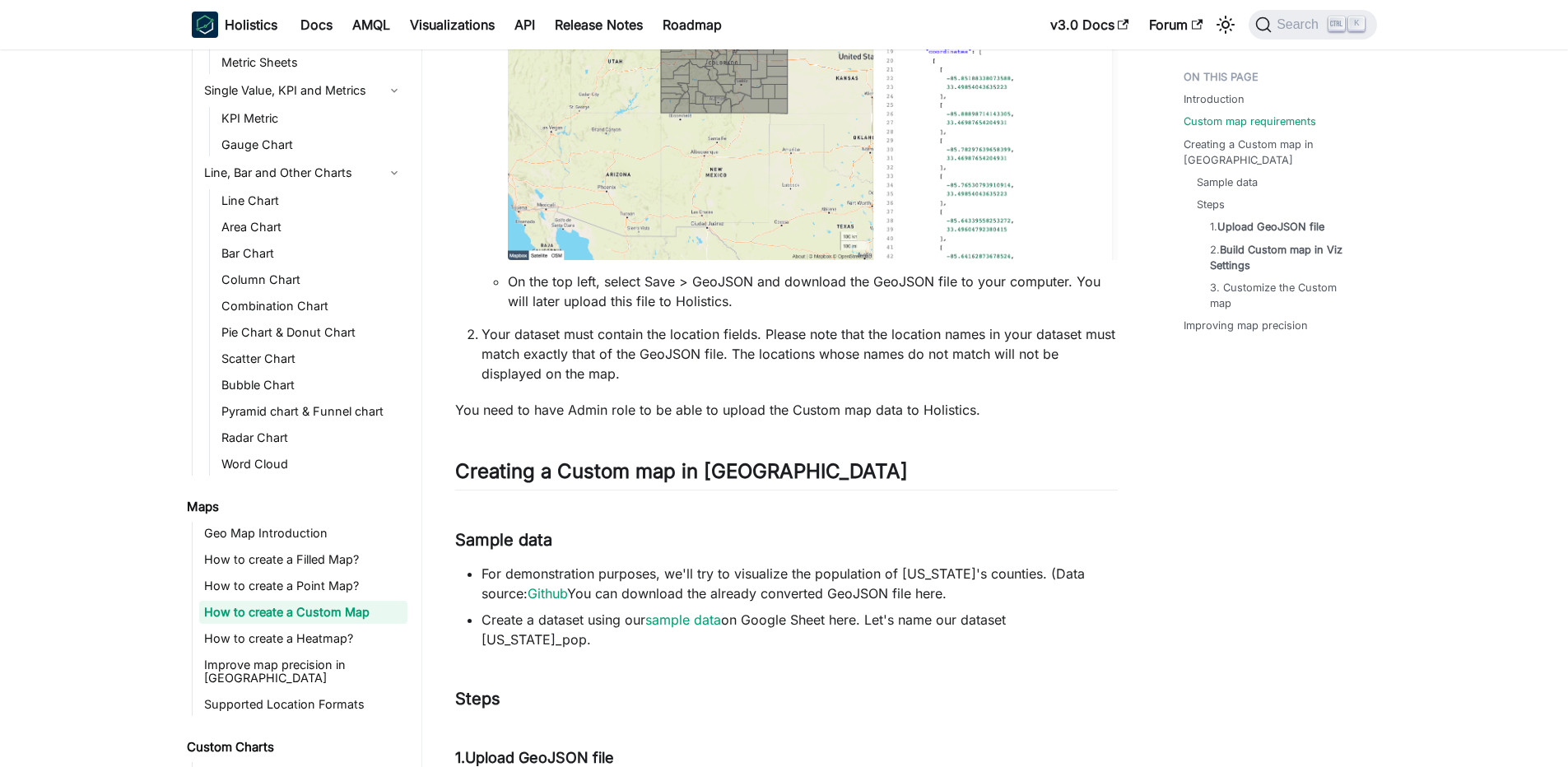
click at [528, 590] on link "Github" at bounding box center [547, 593] width 40 height 16
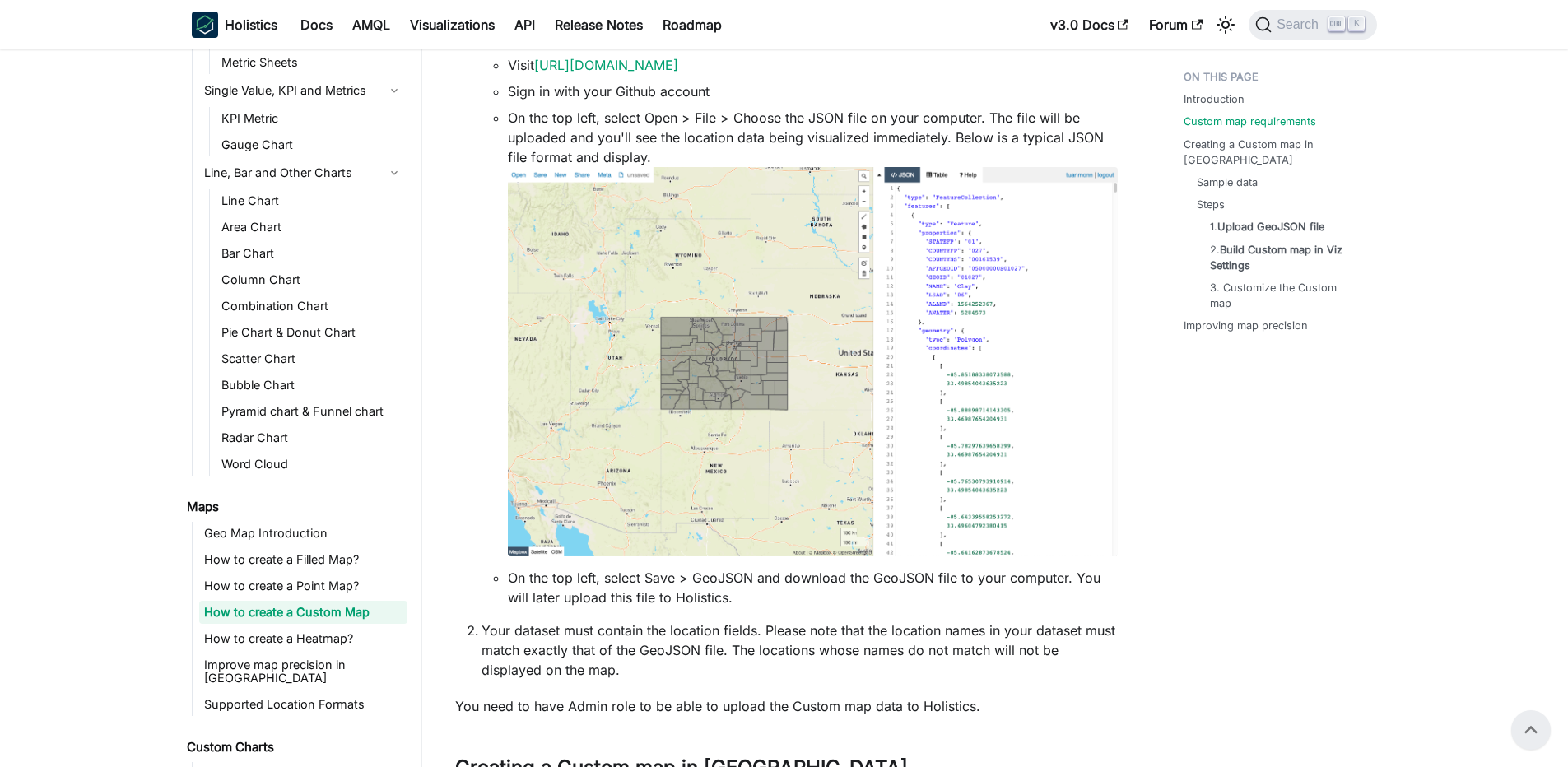
scroll to position [99, 0]
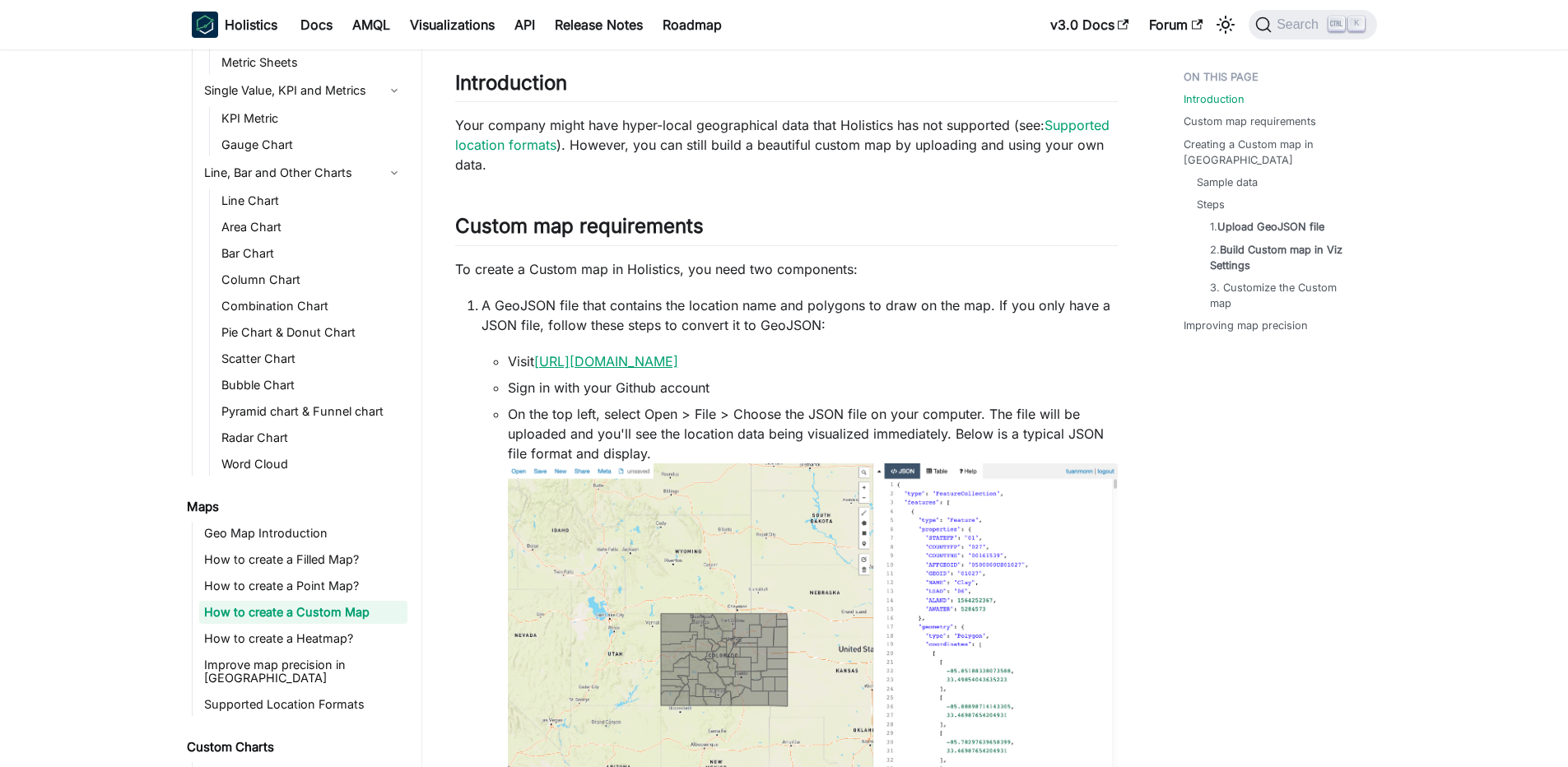
click at [594, 360] on link "[URL][DOMAIN_NAME]" at bounding box center [606, 361] width 144 height 16
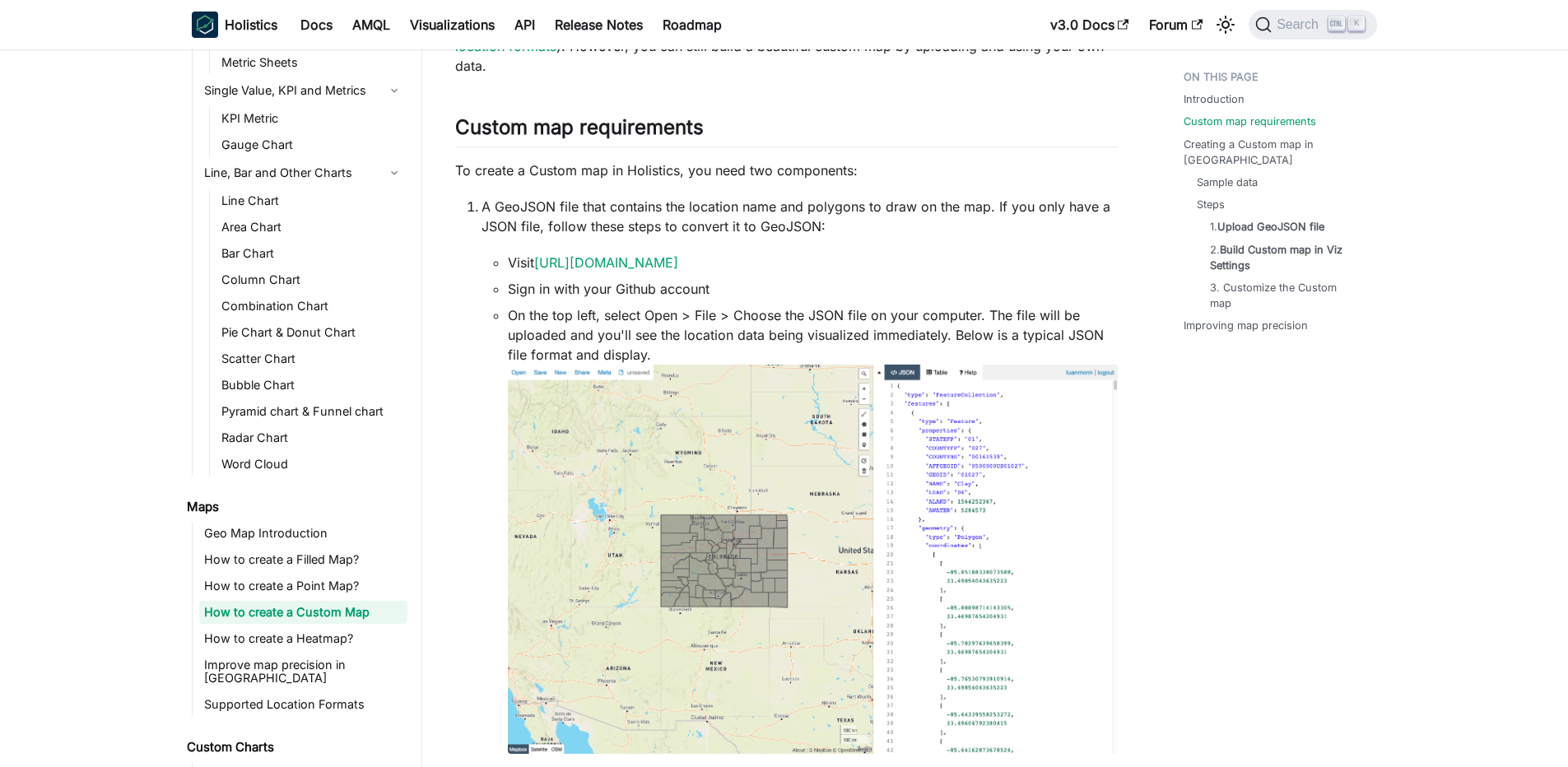
scroll to position [296, 0]
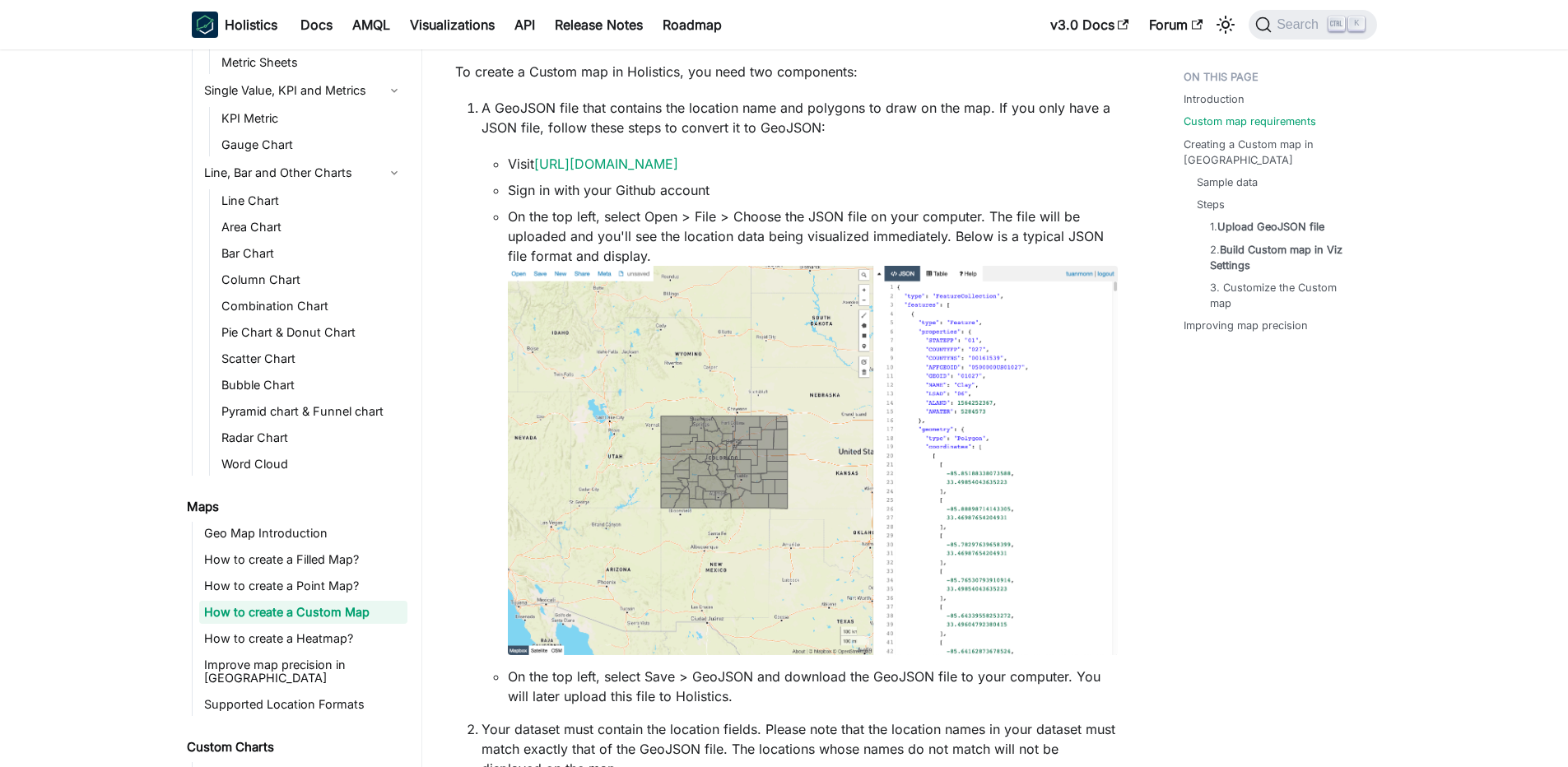
click at [999, 378] on img at bounding box center [813, 461] width 610 height 390
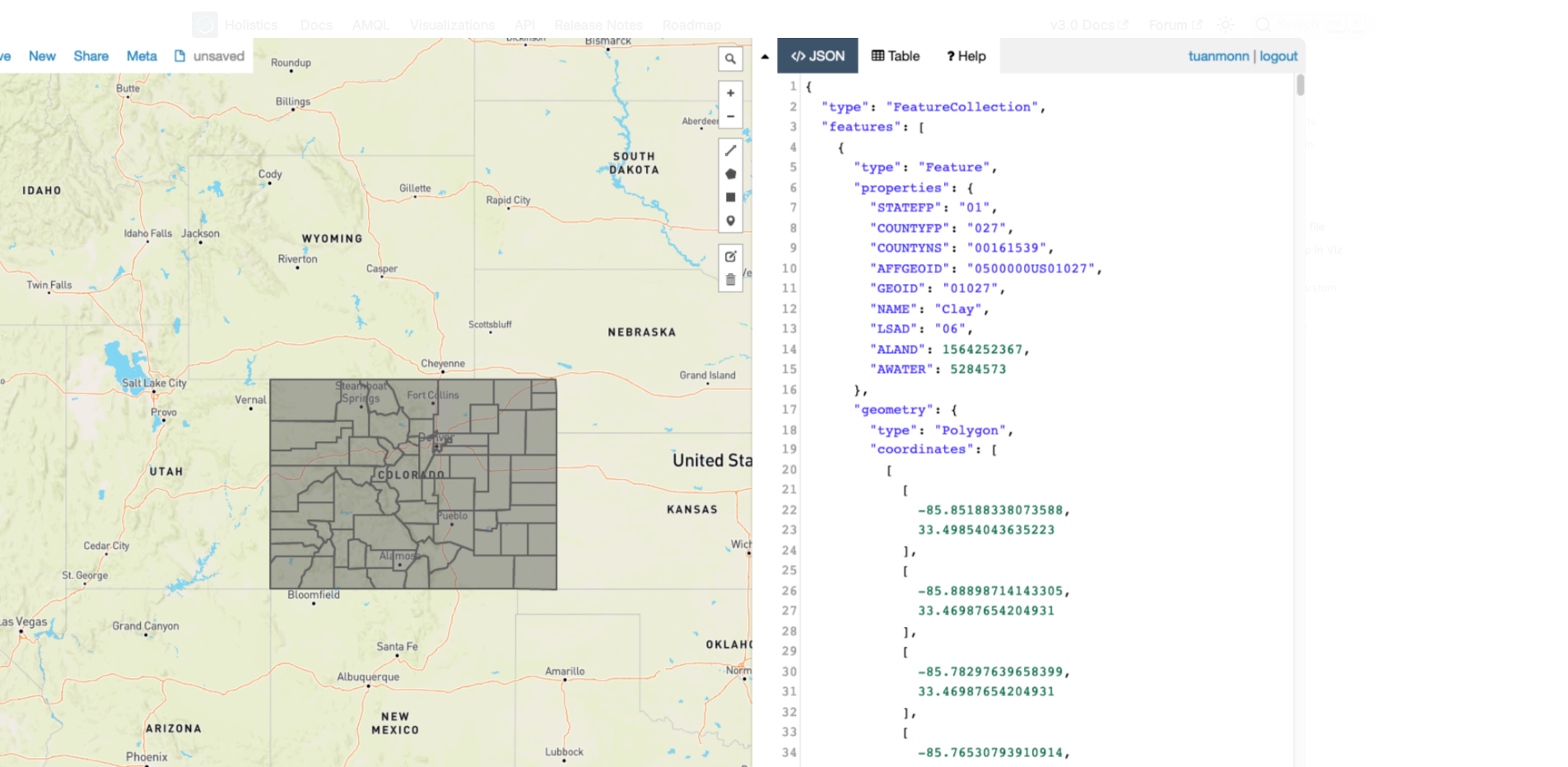
drag, startPoint x: 1004, startPoint y: 366, endPoint x: 954, endPoint y: 287, distance: 93.5
click at [954, 287] on img at bounding box center [613, 480] width 1383 height 884
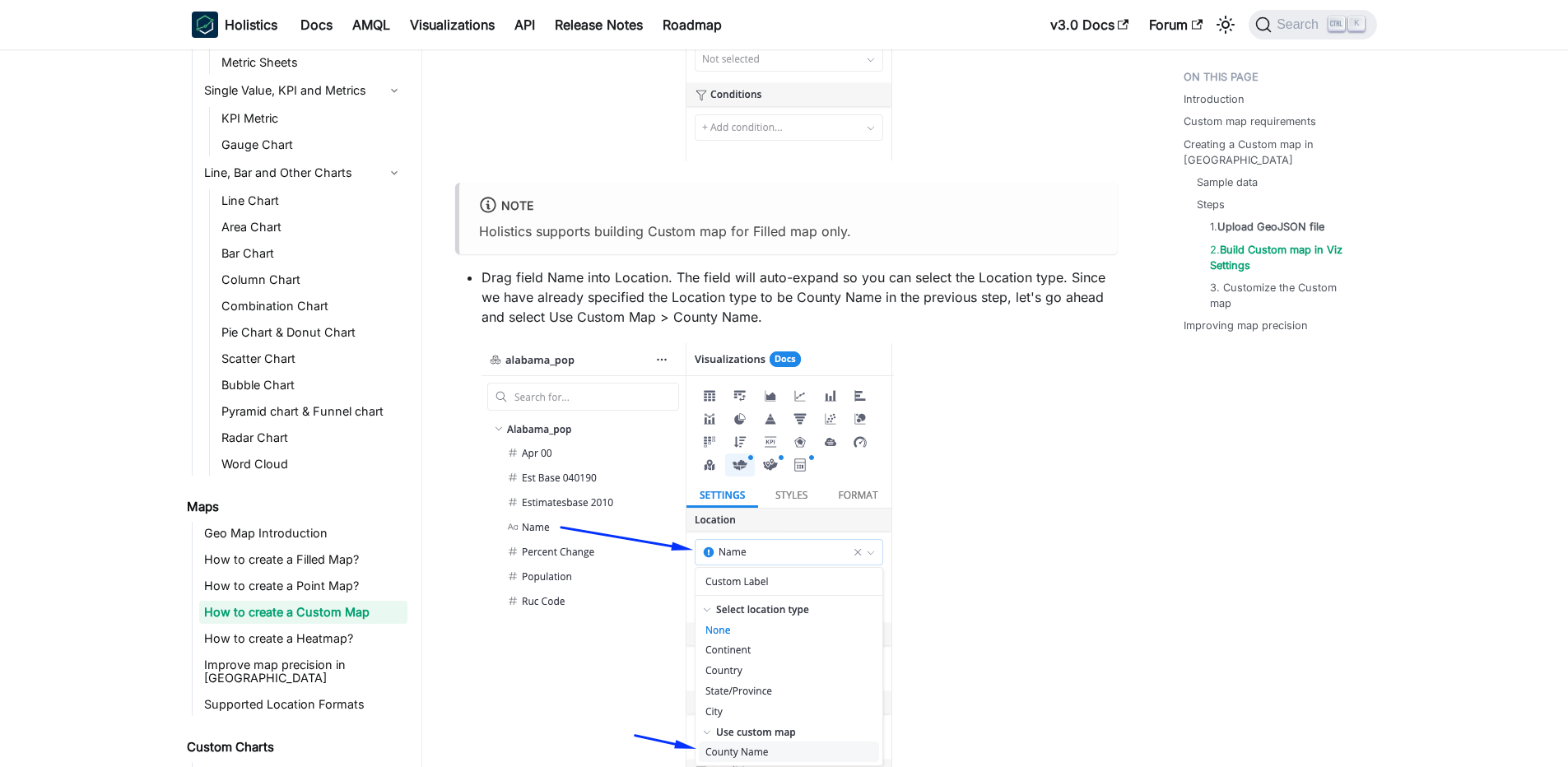
scroll to position [3457, 0]
